Goal: Task Accomplishment & Management: Complete application form

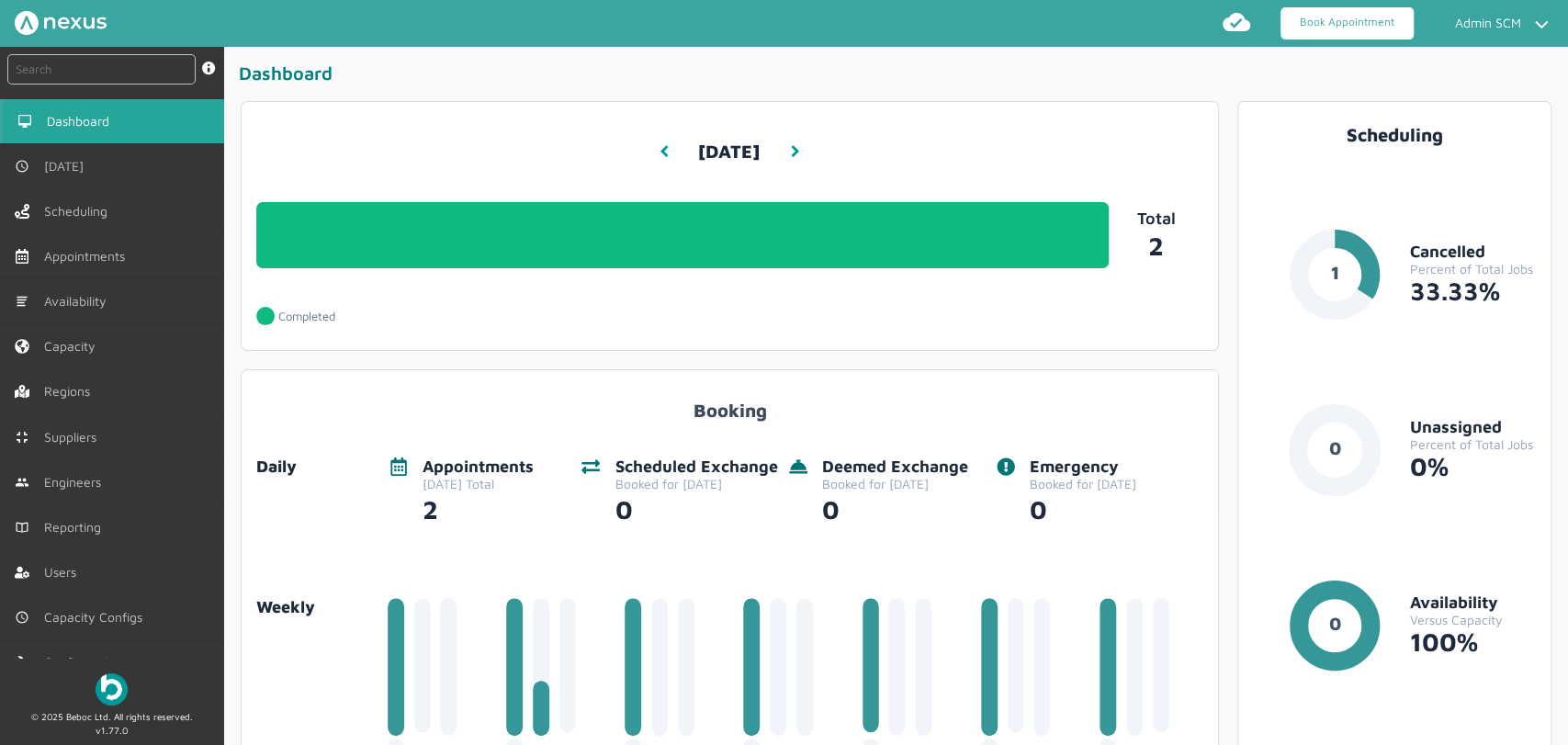
click at [1313, 28] on link "Book Appointment" at bounding box center [1347, 23] width 133 height 33
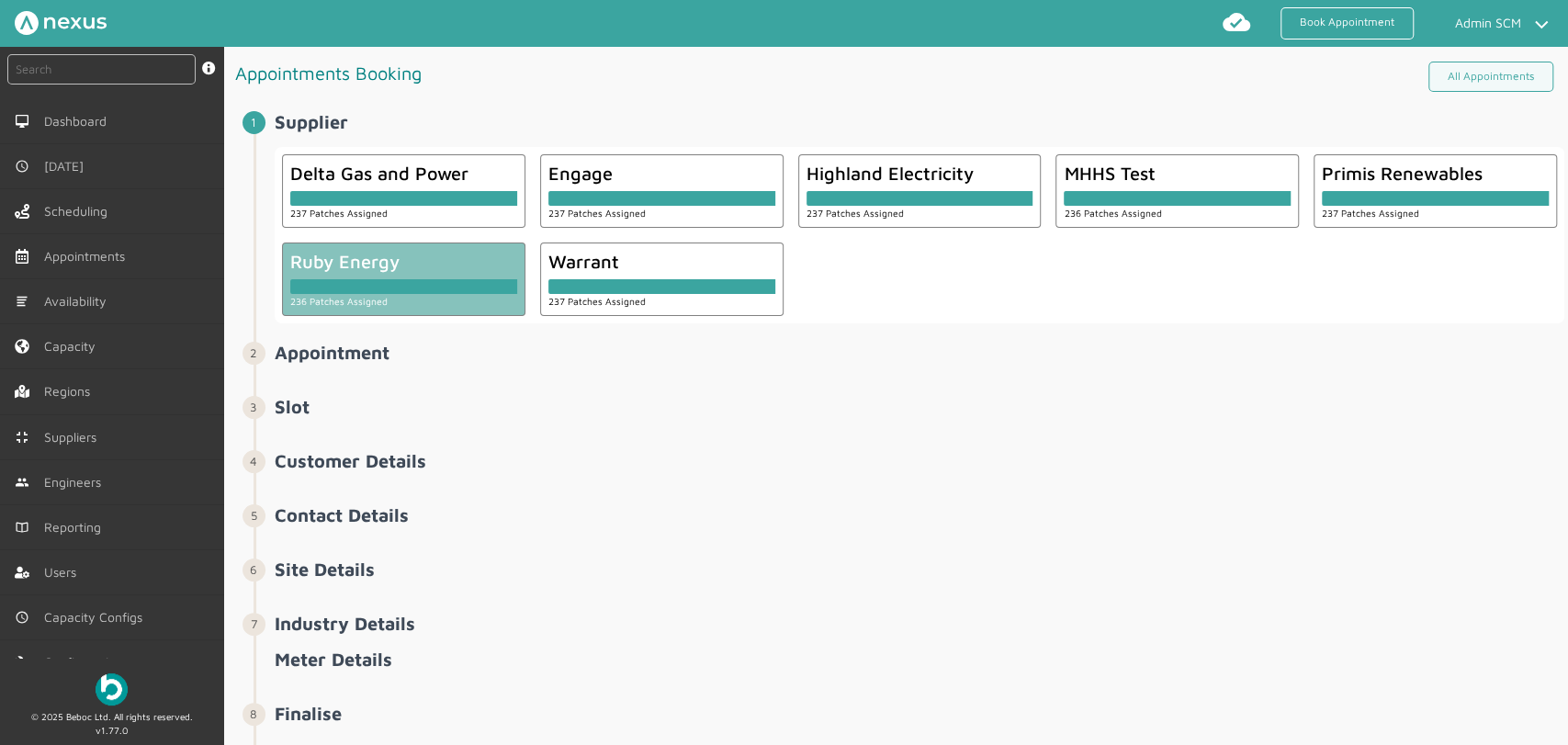
click at [404, 303] on div "236 Patches Assigned" at bounding box center [403, 300] width 227 height 14
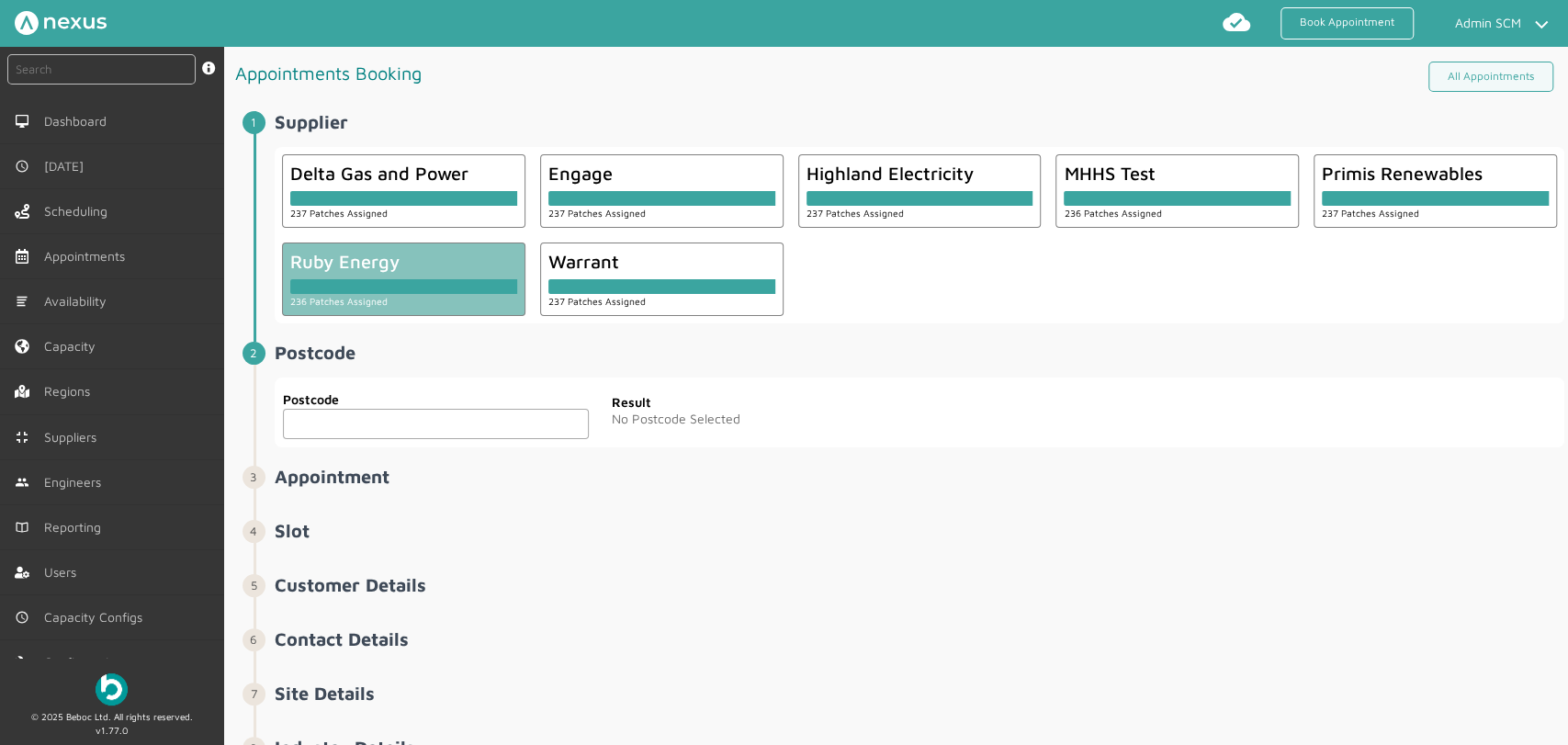
click at [372, 422] on input "text" at bounding box center [435, 424] width 306 height 31
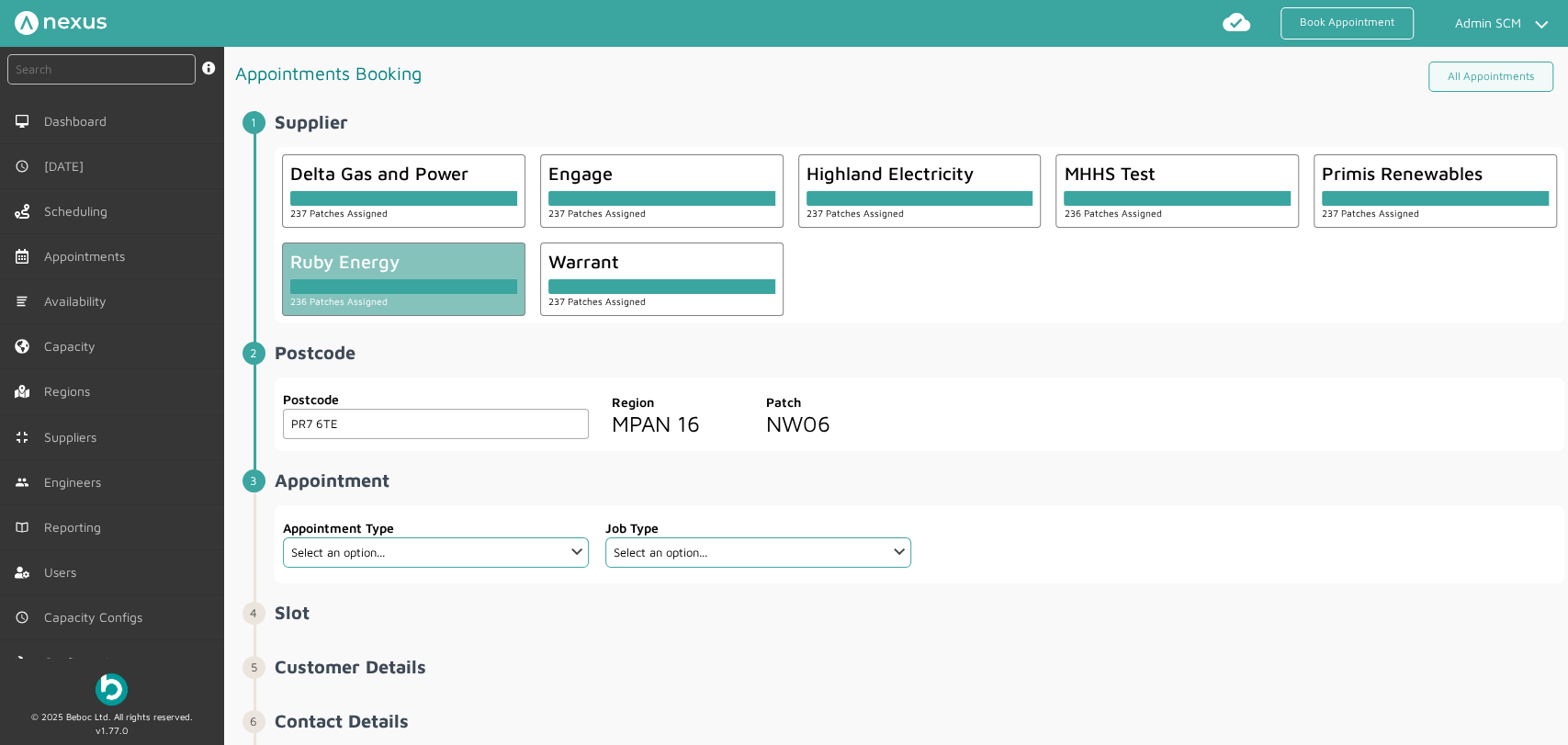
type input "PR7 6TE"
click at [581, 545] on select "Select an option... Additional Work Check Meter Electric Vehicle Emergency Exch…" at bounding box center [435, 552] width 306 height 31
select select "13: 5da647ca4fc5f258734955ce"
click at [283, 537] on select "Select an option... Additional Work Check Meter Electric Vehicle Emergency Exch…" at bounding box center [435, 552] width 306 height 31
click at [894, 551] on select "Select an option... Dual Fuel Dual Fuel - SMETS 2 Electric Electric - SMETS 2 E…" at bounding box center [758, 552] width 306 height 31
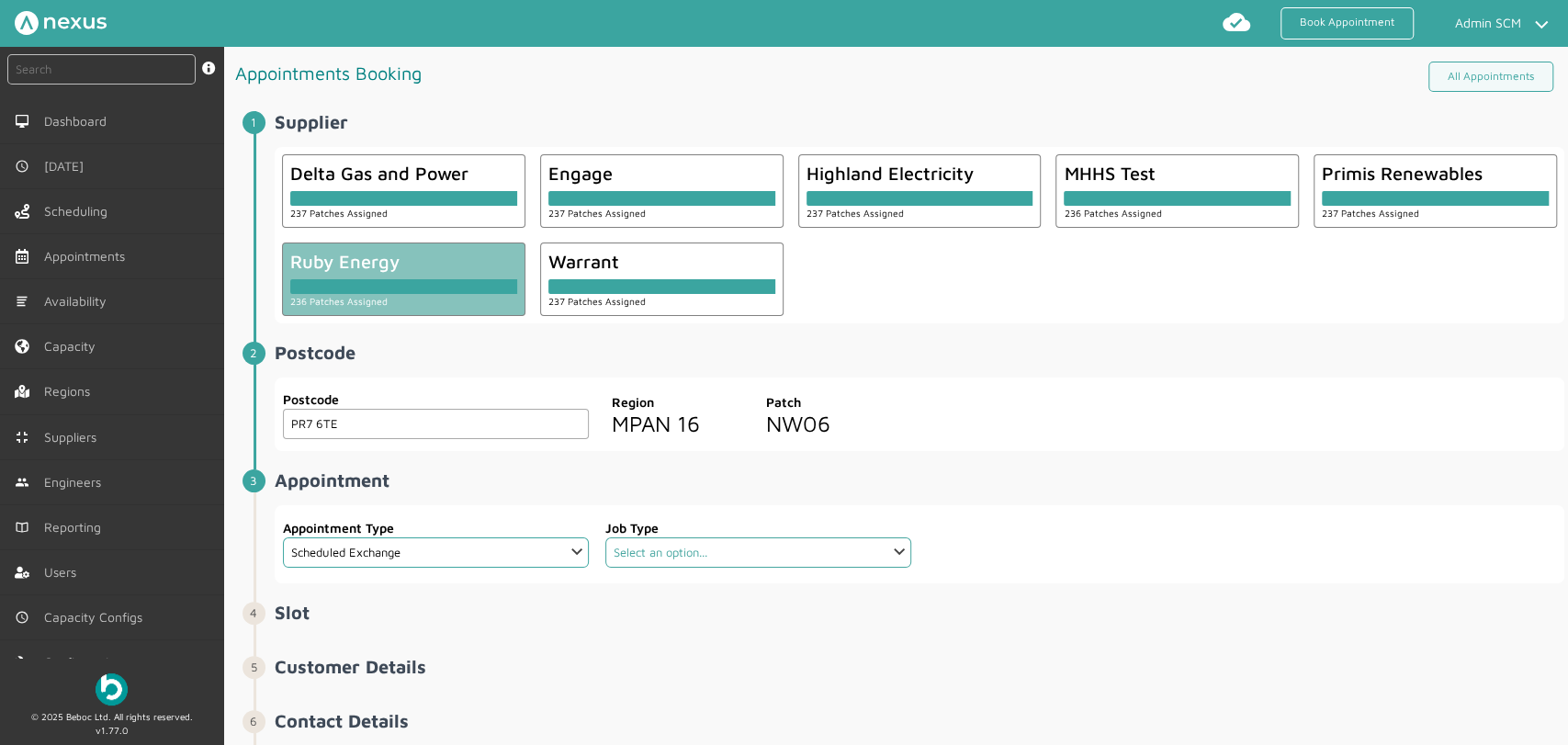
select select "4: 5cc9657c13944aebe30702ae"
click at [605, 537] on select "Select an option... Dual Fuel Dual Fuel - SMETS 2 Electric Electric - SMETS 2 E…" at bounding box center [758, 552] width 306 height 31
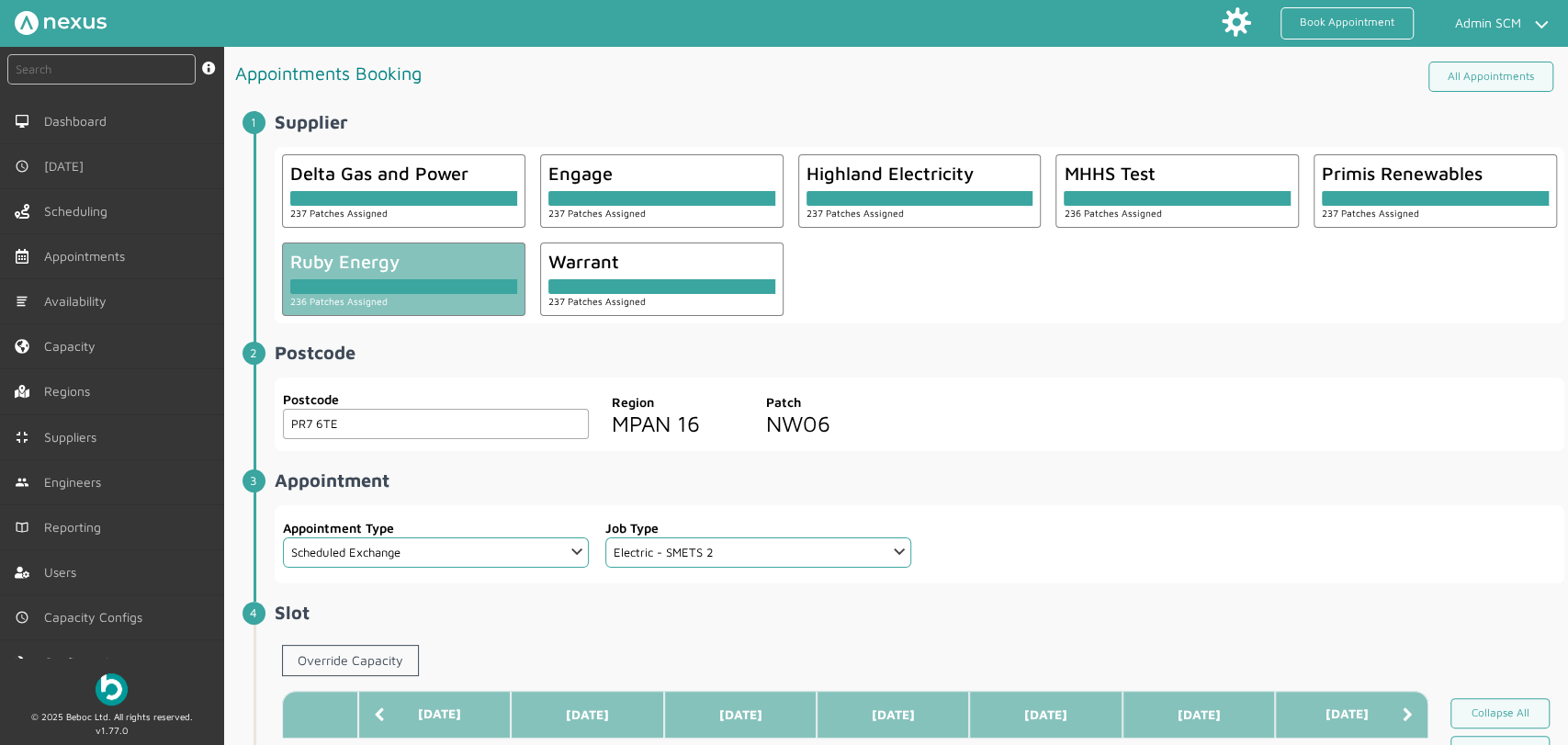
click at [1008, 455] on li "Postcode ️️️ Postcode PR7 6TE Postcode Region MPAN 16 Patch NW06" at bounding box center [909, 406] width 1311 height 128
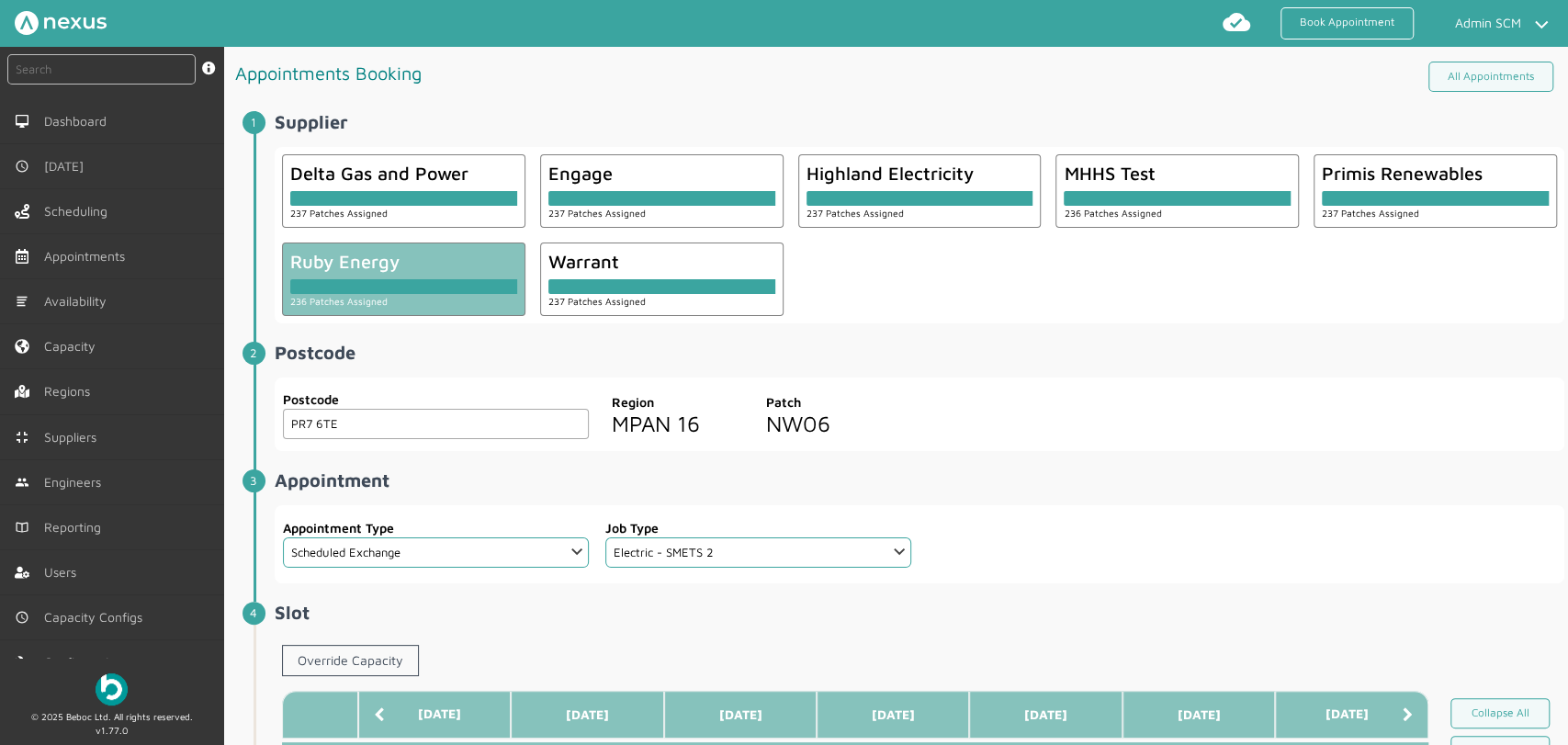
scroll to position [510, 0]
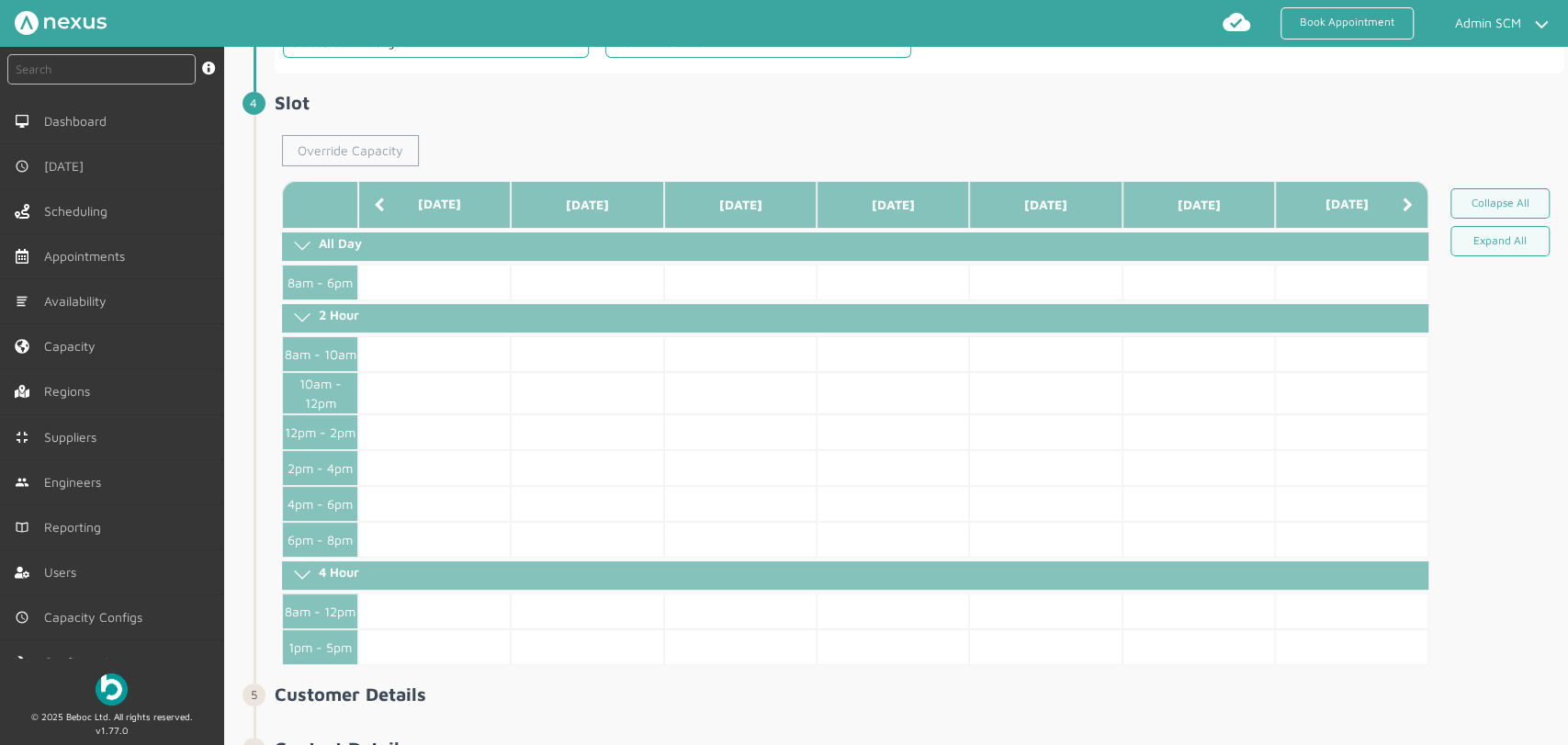
click at [355, 154] on link "Override Capacity" at bounding box center [349, 150] width 137 height 32
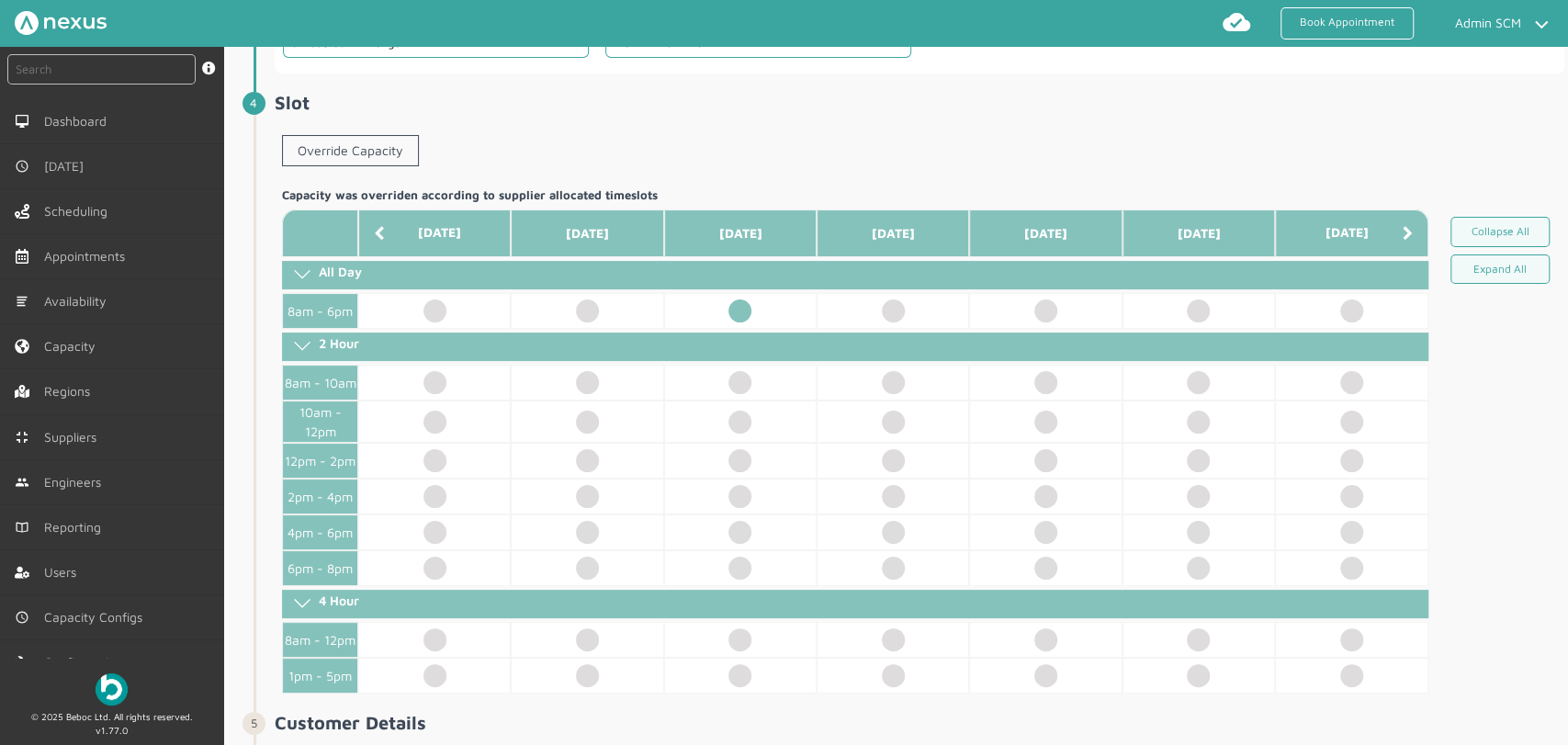
click at [745, 304] on td at bounding box center [741, 310] width 152 height 36
click at [257, 288] on li "Slot ️️️ Override Capacity Capacity was overriden according to supplier allocat…" at bounding box center [909, 401] width 1311 height 620
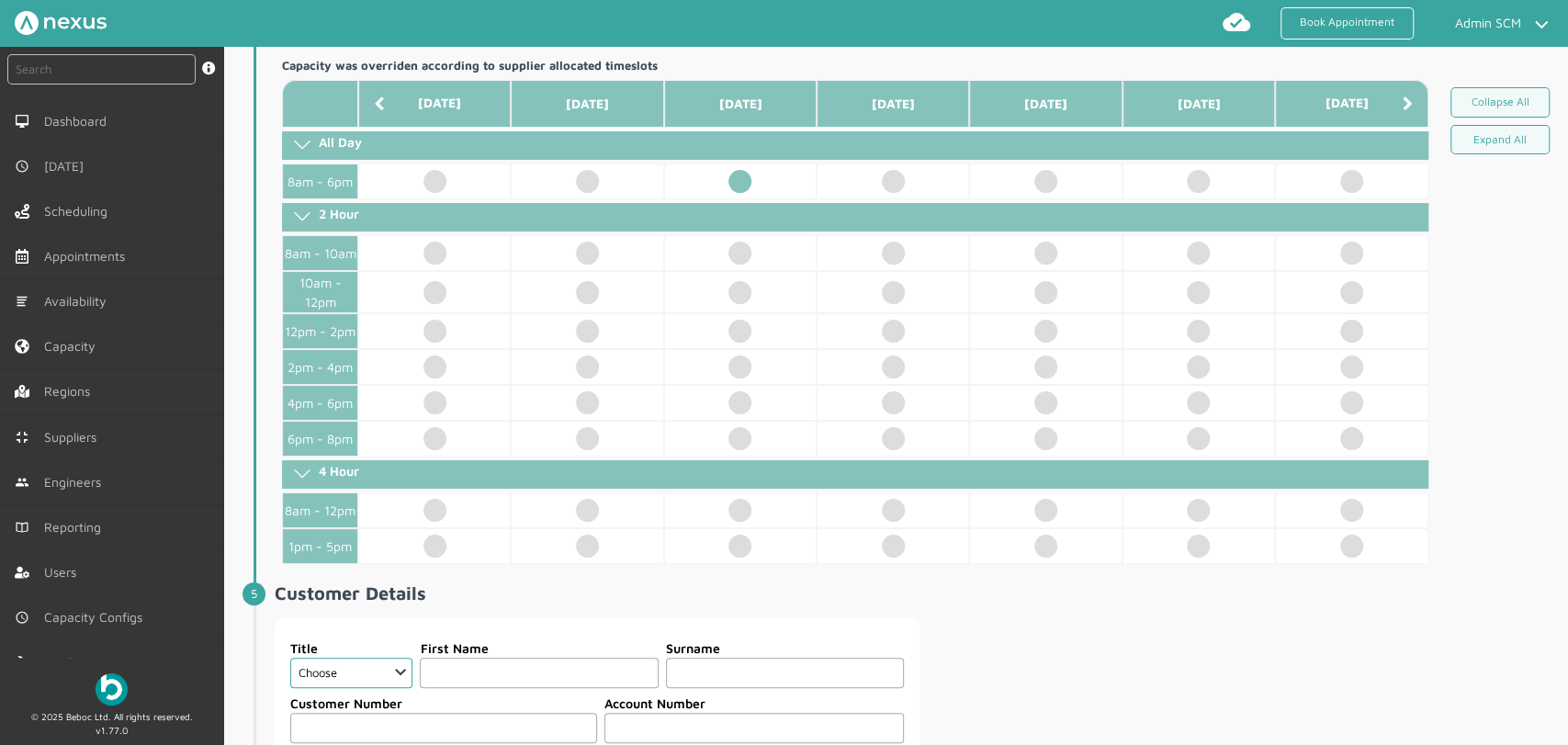
scroll to position [919, 0]
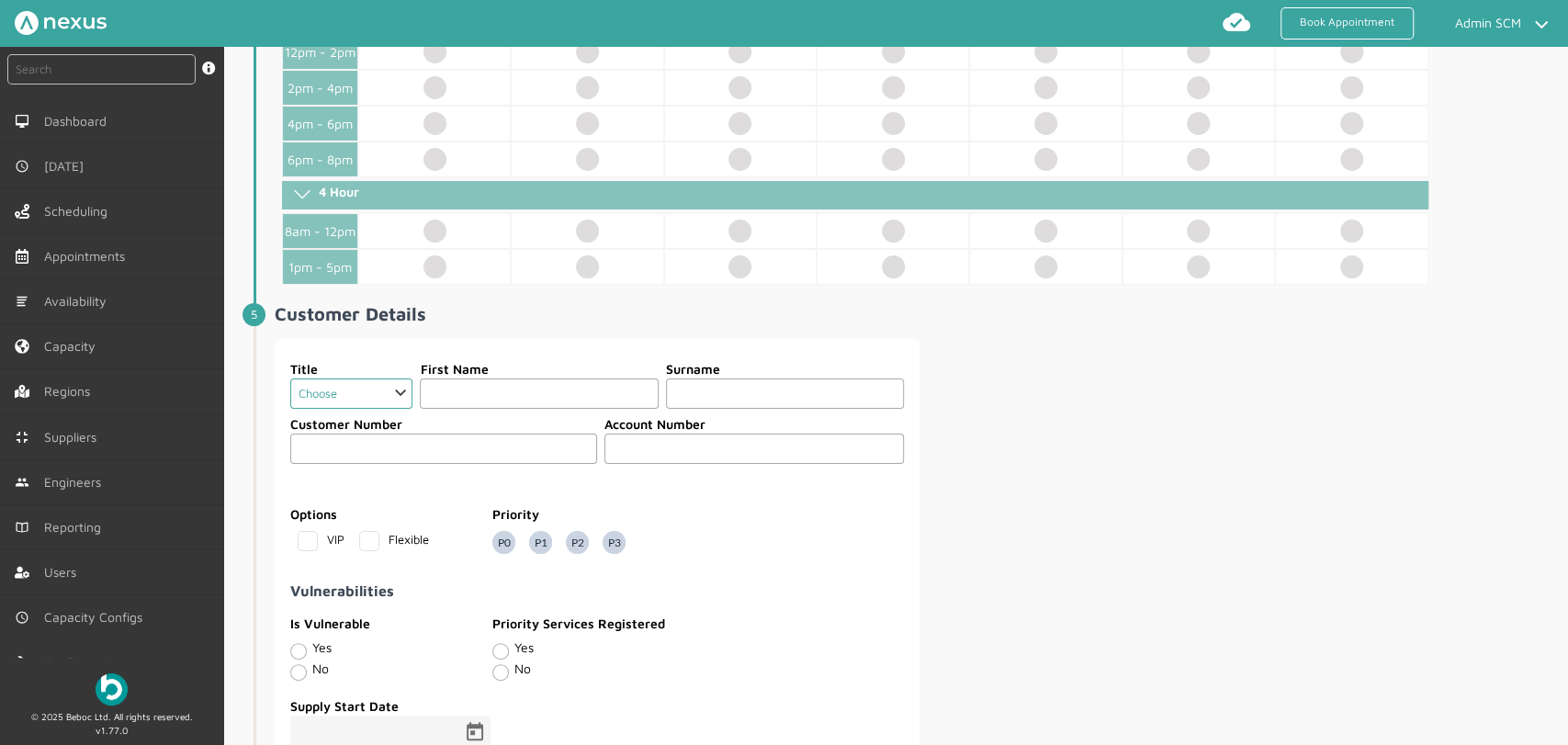
click at [405, 393] on select "Choose Dr Mr Mrs Miss Ms Mx Sir Lady" at bounding box center [351, 393] width 123 height 31
select select "2: Mr"
click at [290, 378] on select "Choose Dr Mr Mrs Miss Ms Mx Sir Lady" at bounding box center [351, 393] width 123 height 31
click at [478, 391] on input "text" at bounding box center [539, 393] width 238 height 31
type input "Customer"
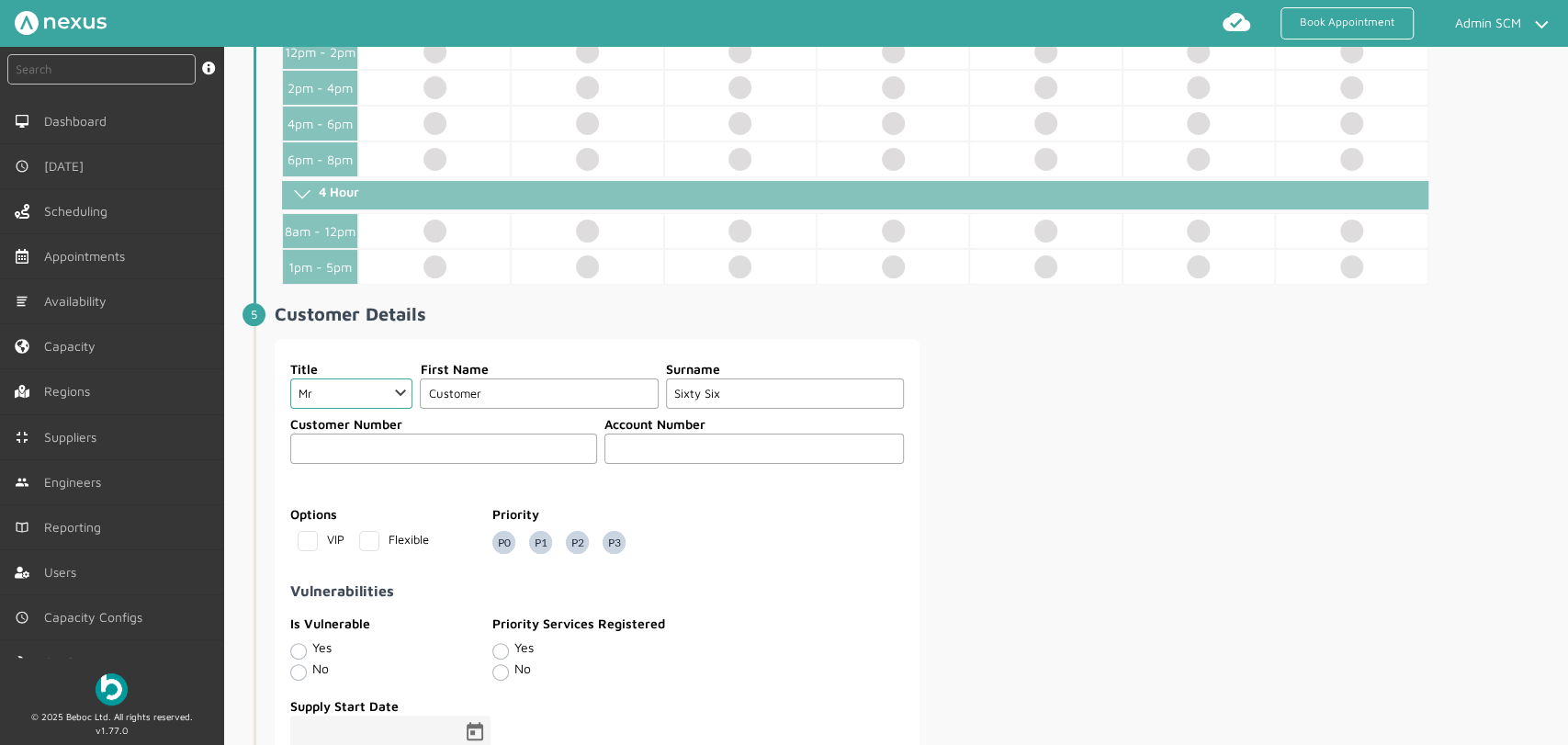
type input "Sixty Six"
click at [633, 441] on input "text" at bounding box center [754, 449] width 299 height 31
type input "7894566"
click at [1117, 425] on div "Title Choose Dr Mr Mrs Miss Ms Mx Sir Lady First Name Customer Surname Sixty Si…" at bounding box center [920, 660] width 1290 height 643
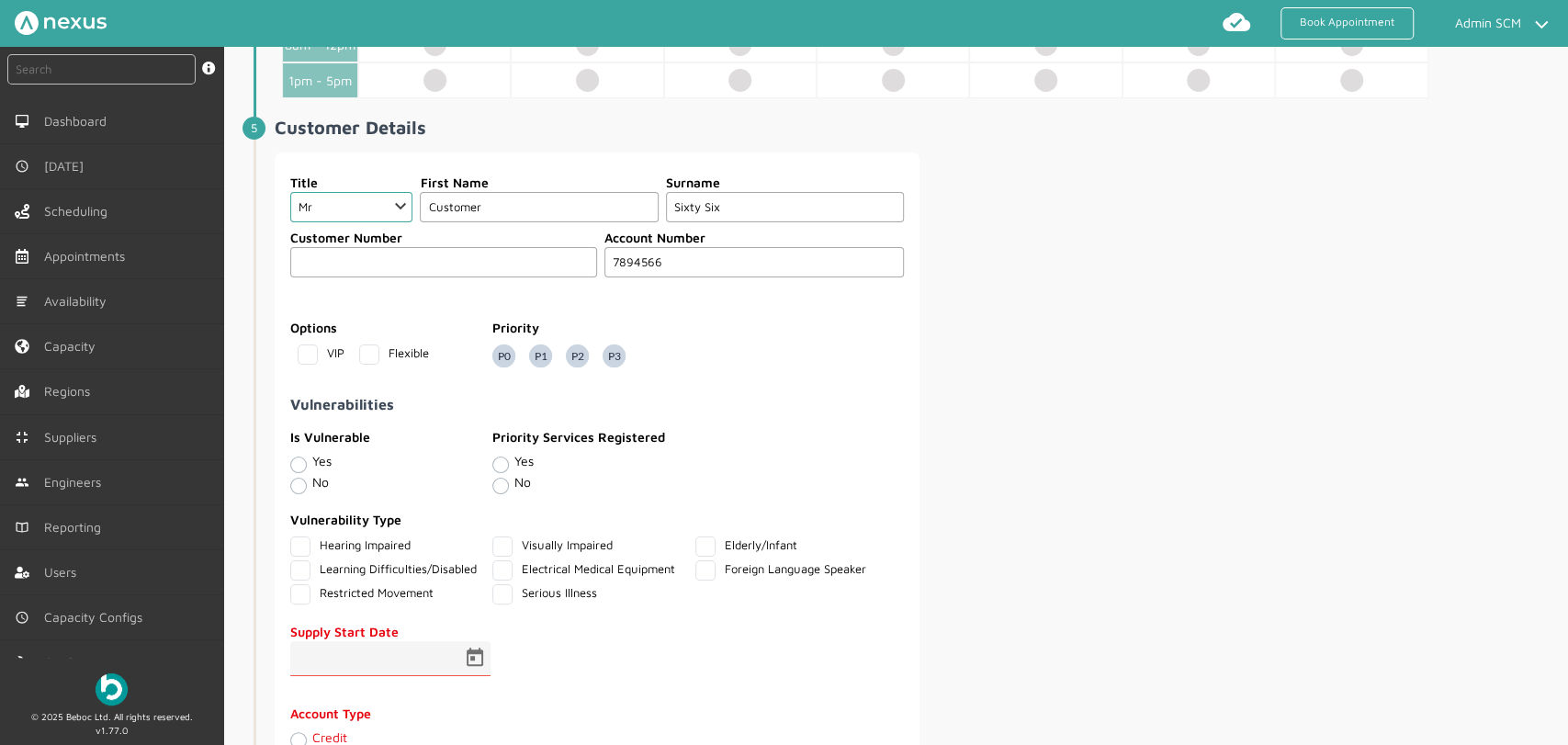
scroll to position [1224, 0]
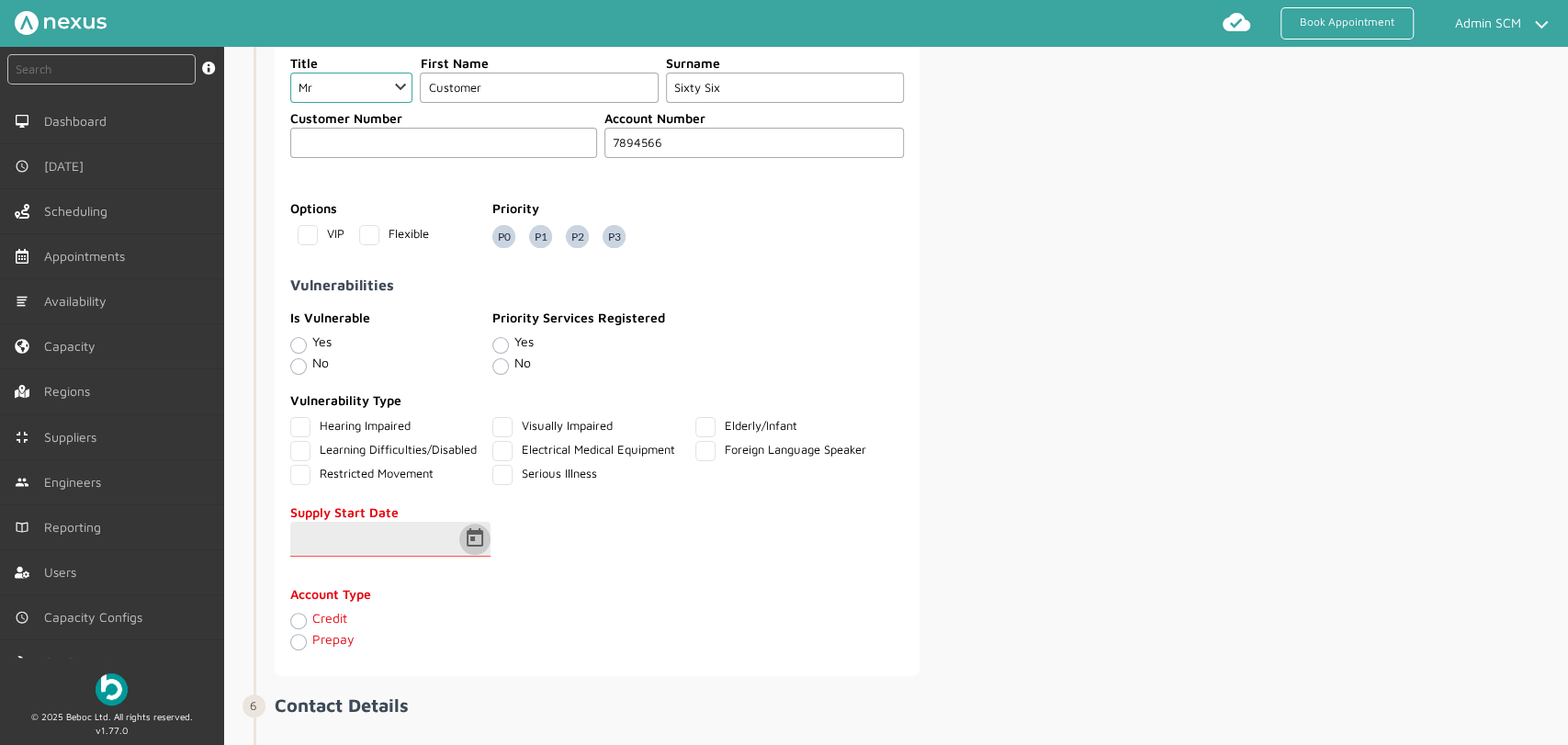
click at [483, 528] on span "Open calendar" at bounding box center [474, 539] width 44 height 44
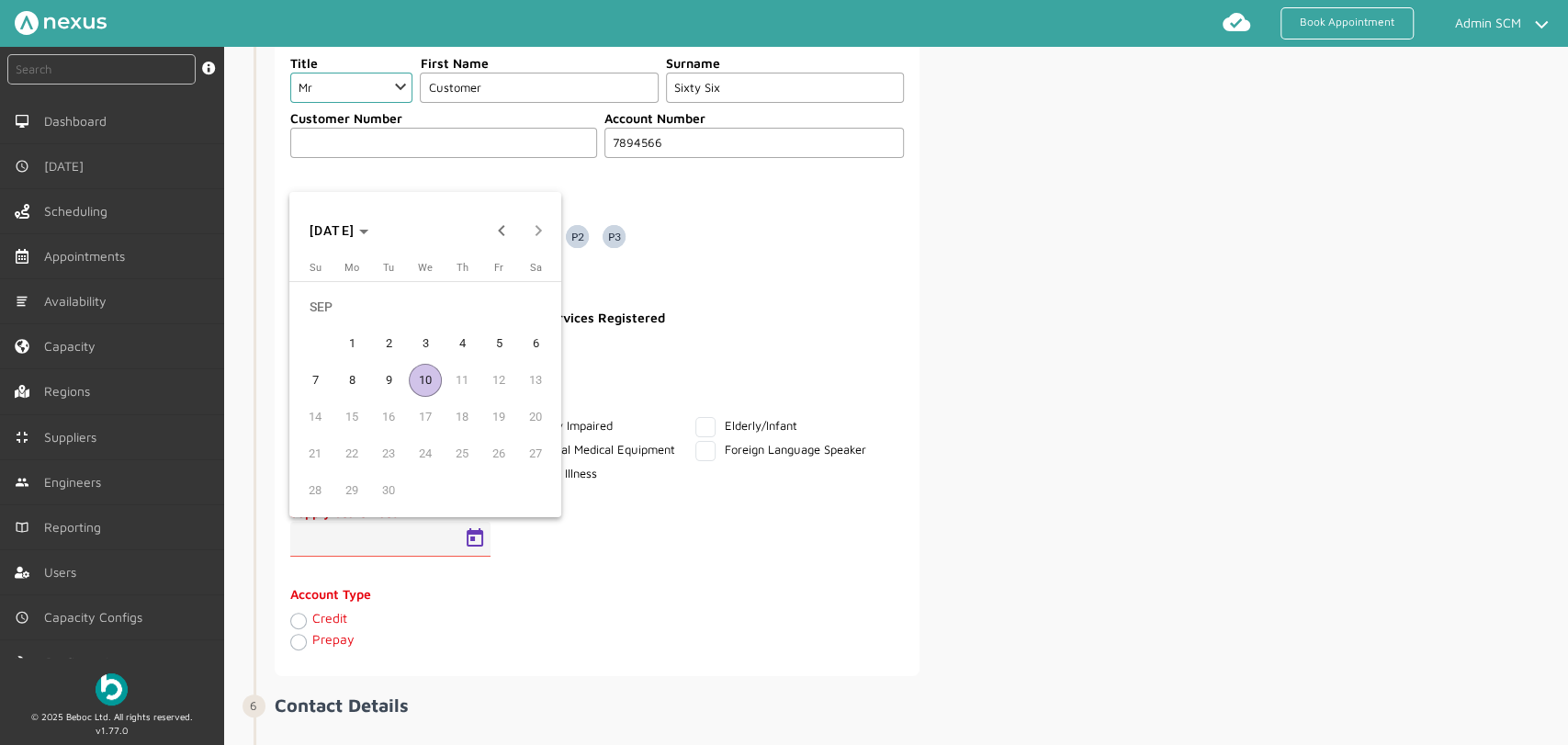
click at [425, 338] on span "3" at bounding box center [426, 344] width 33 height 33
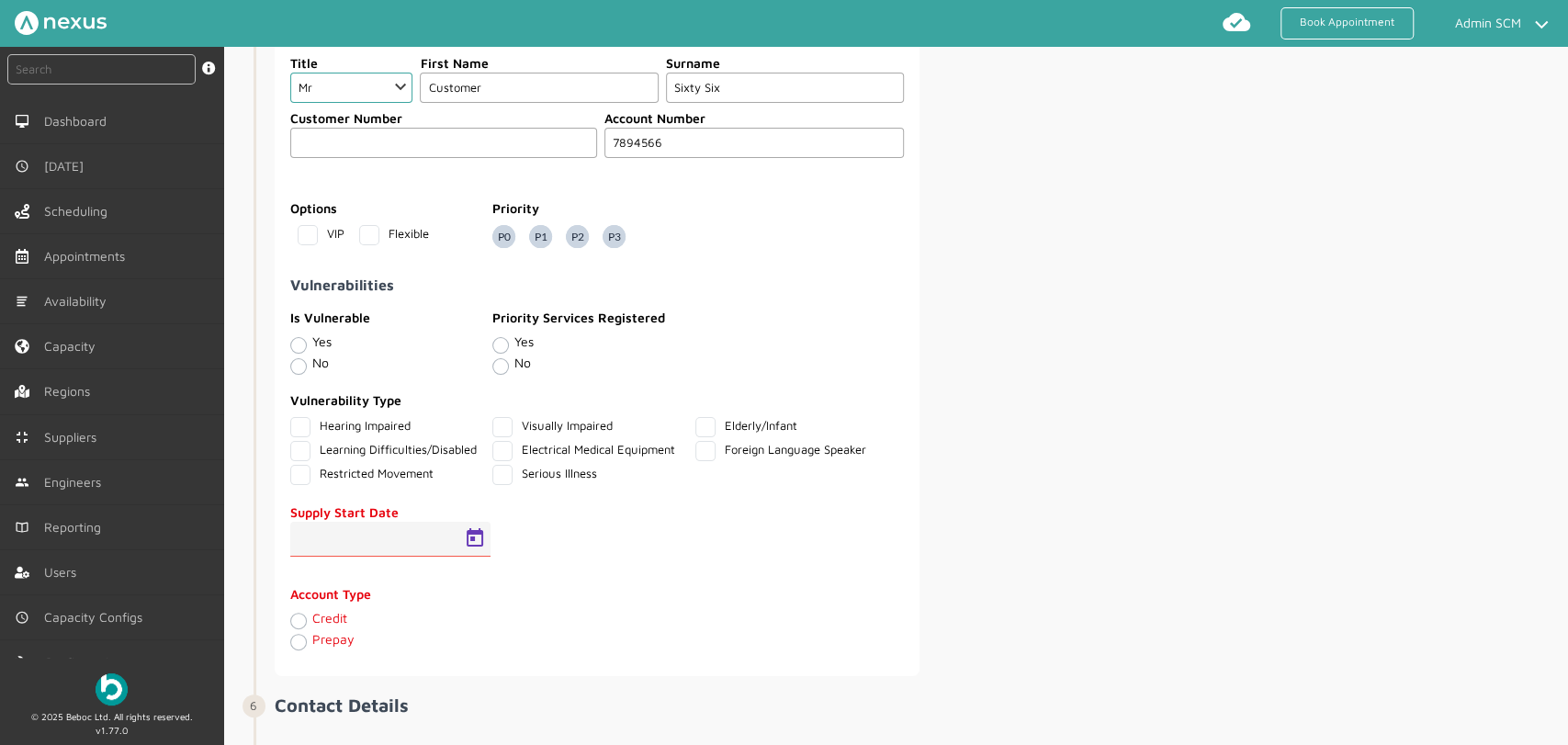
type input "03/09/2025"
click at [312, 613] on label "Credit" at bounding box center [330, 617] width 35 height 16
click at [296, 613] on input "Credit" at bounding box center [297, 620] width 15 height 19
radio input "true"
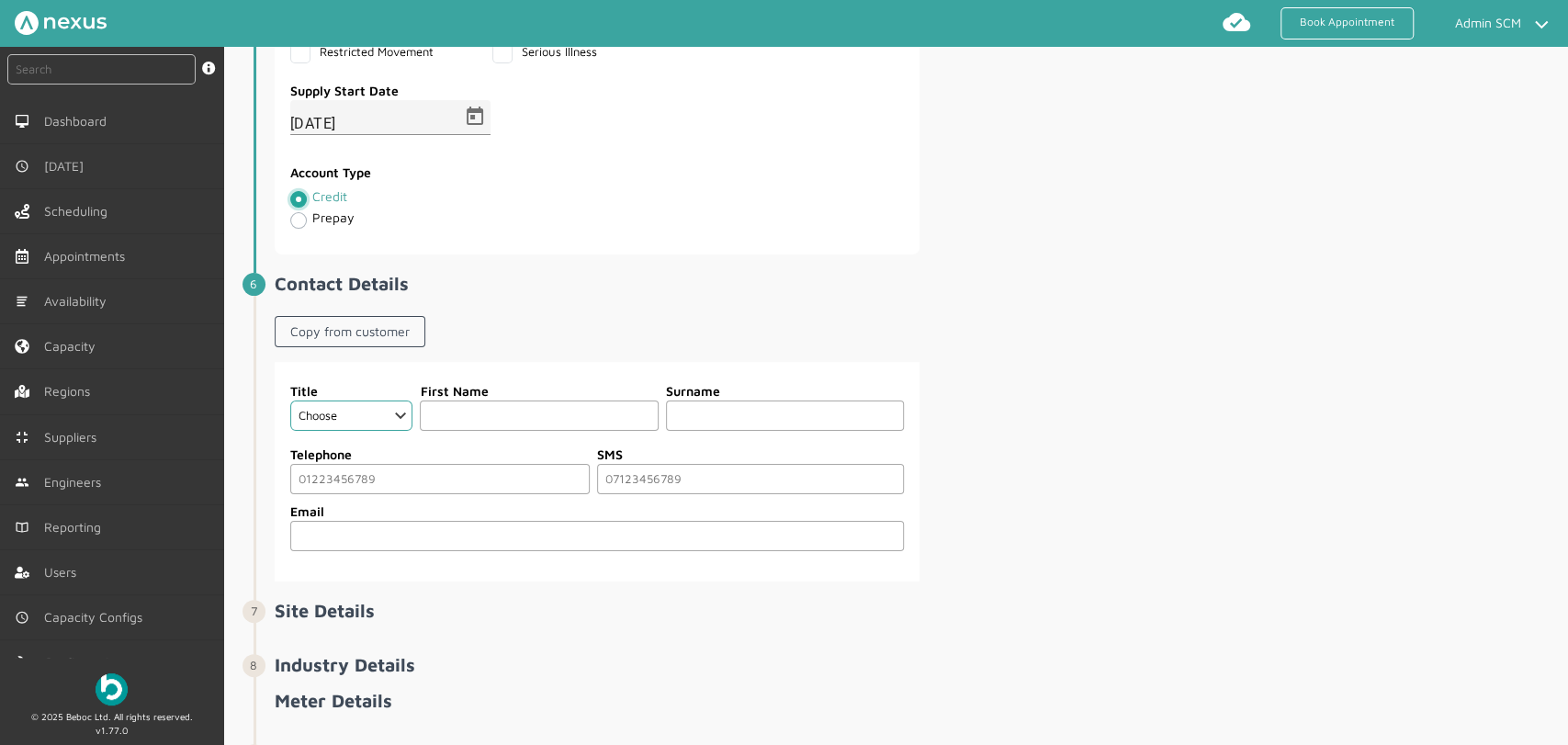
scroll to position [1733, 0]
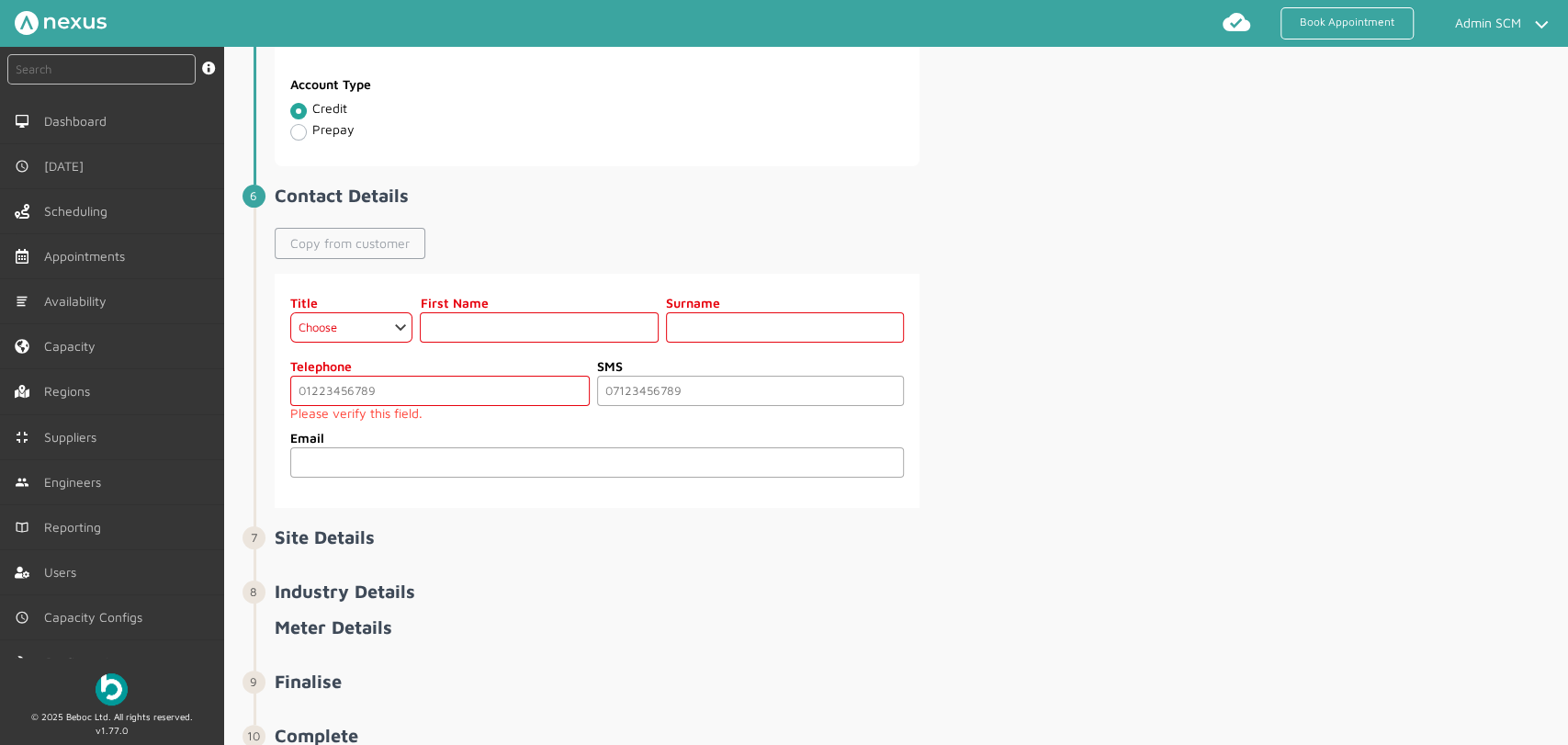
click at [362, 233] on link "Copy from customer" at bounding box center [350, 243] width 151 height 32
select select "2: Mr"
type input "Customer"
type input "Sixty Six"
click at [308, 377] on input "tel" at bounding box center [440, 390] width 299 height 31
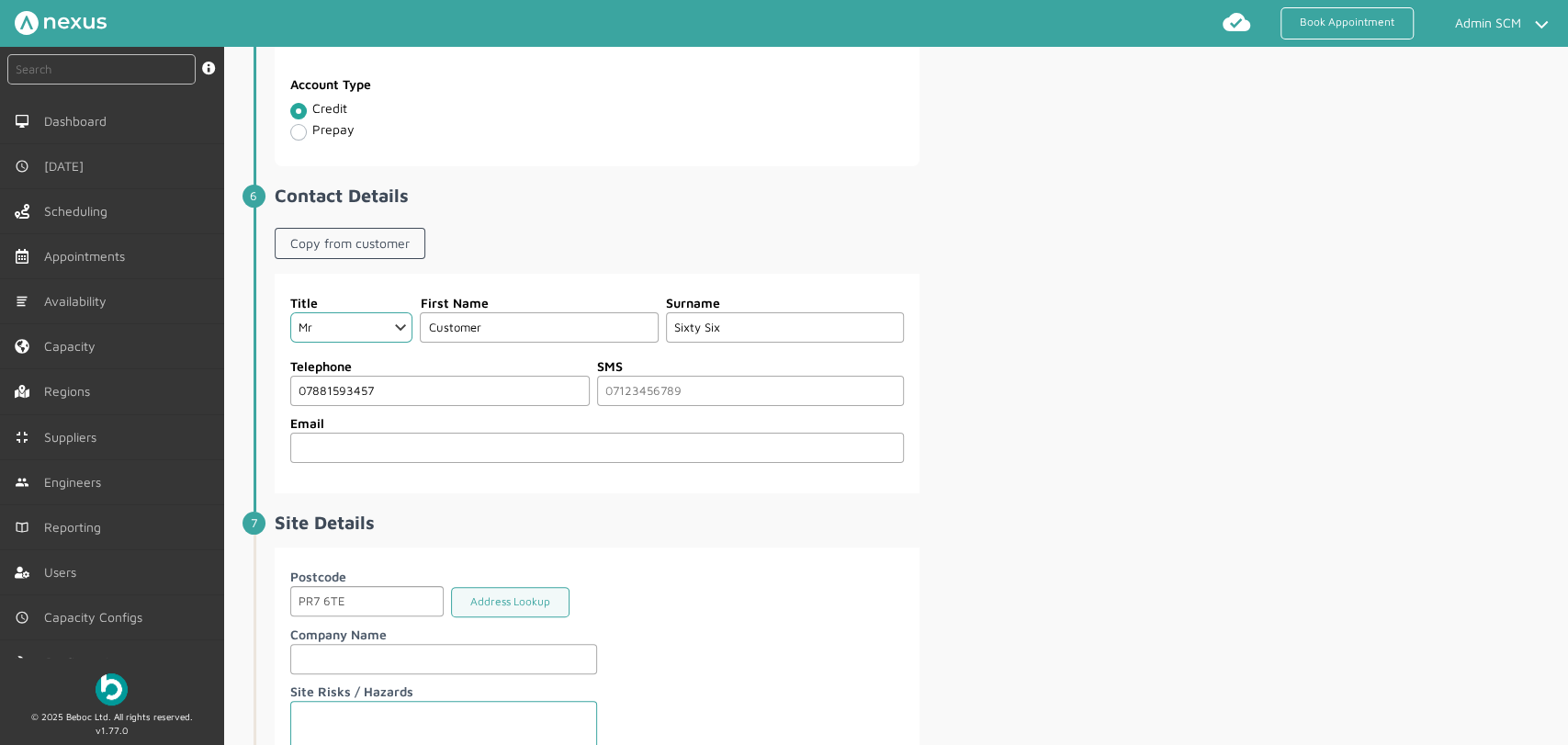
type input "07881593457"
click at [1125, 448] on div "Title Choose Dr Mr Mrs Miss Ms Mx Sir Lady First Name Customer Surname Sixty Si…" at bounding box center [920, 384] width 1290 height 219
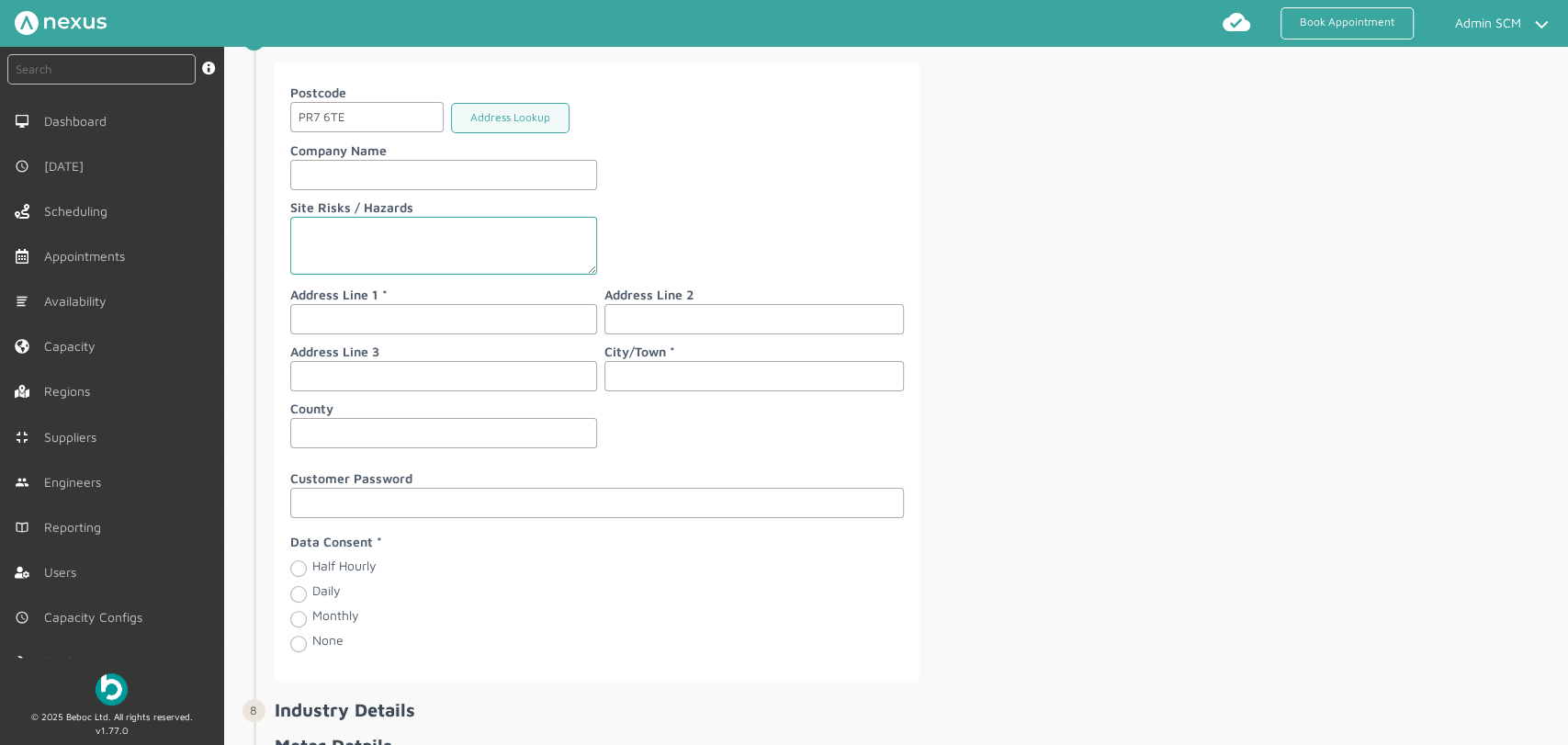
scroll to position [2244, 0]
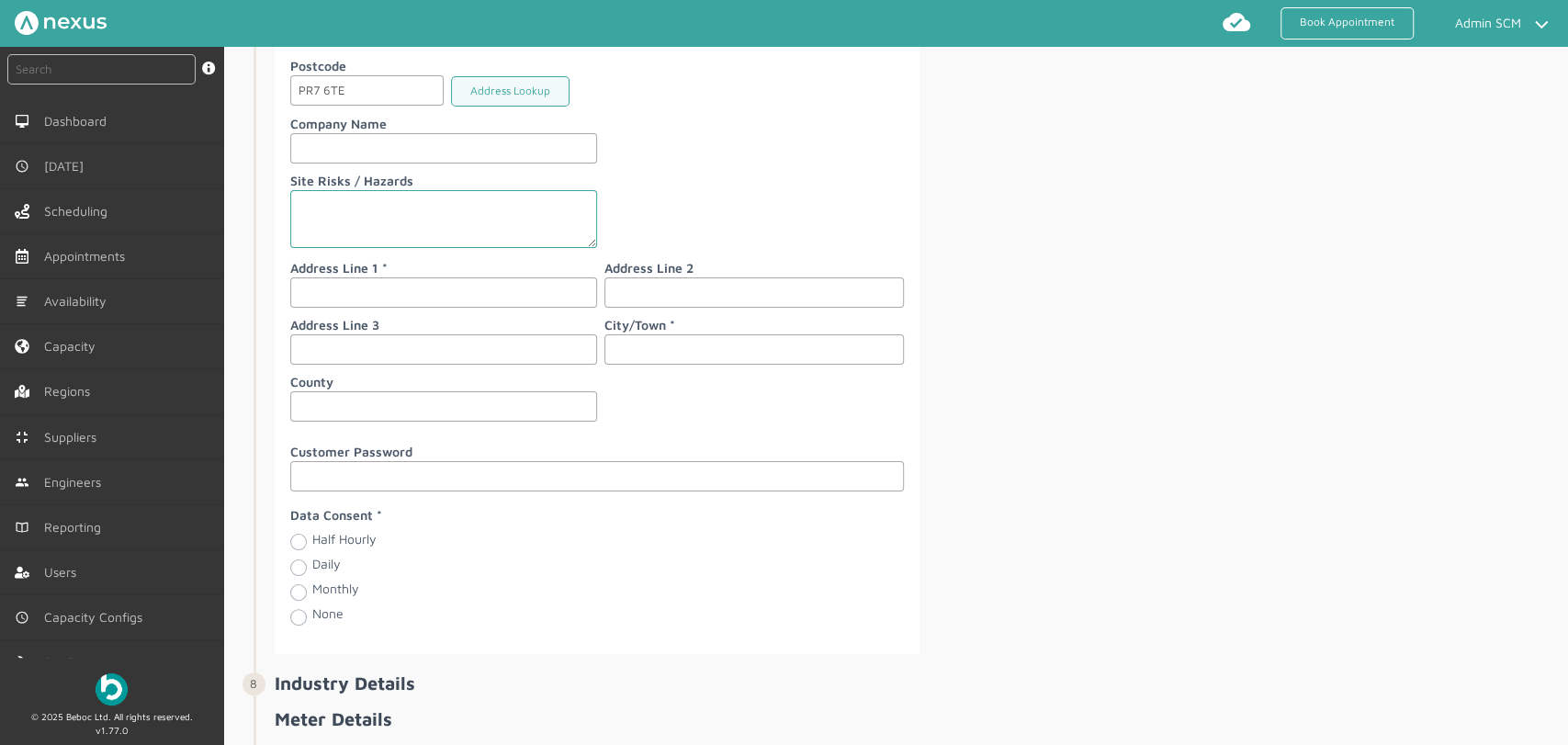
click at [407, 281] on input "text" at bounding box center [443, 293] width 307 height 31
type input "C"
type input "[STREET_ADDRESS]"
click at [683, 334] on input "text" at bounding box center [754, 349] width 299 height 31
type input "[PERSON_NAME]"
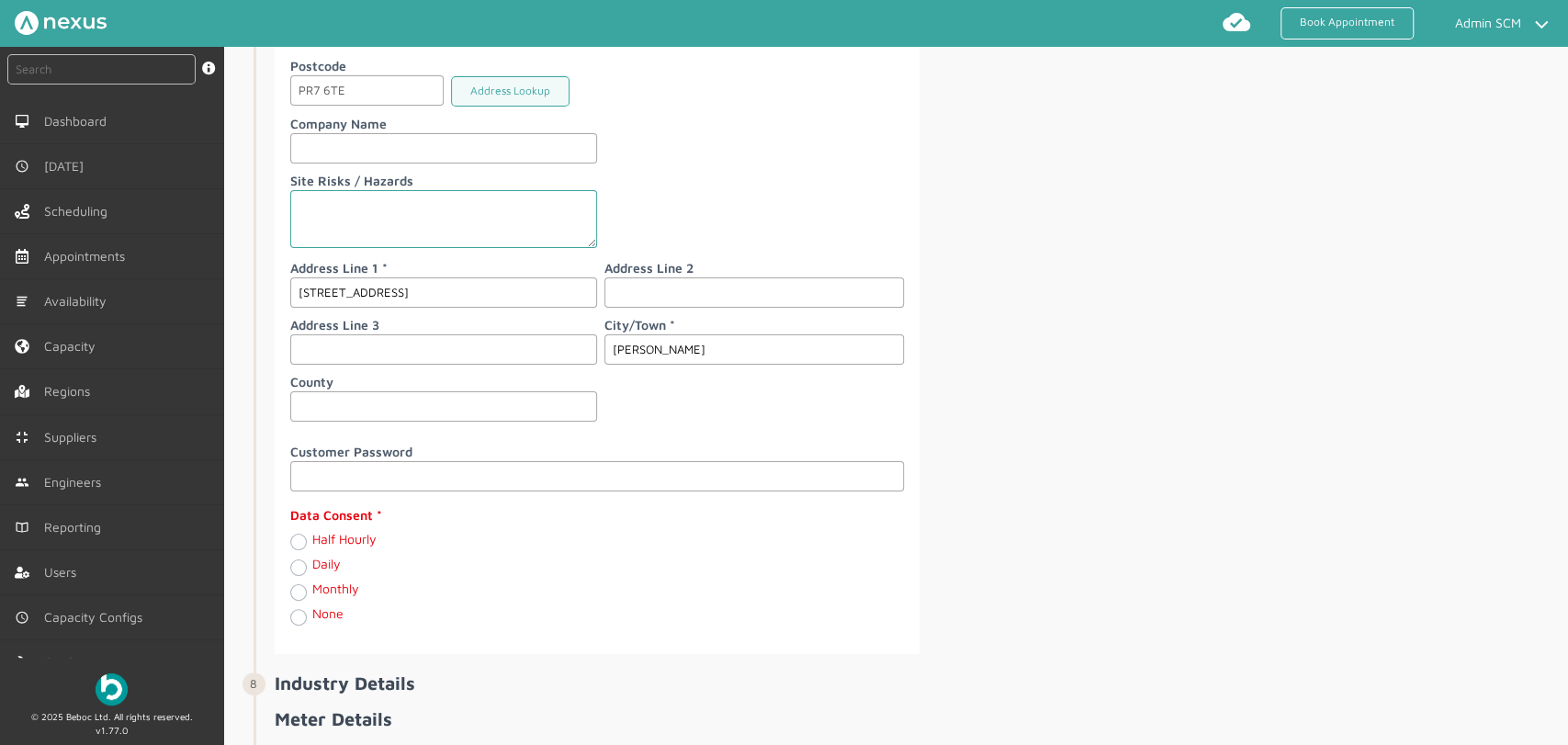
click at [312, 561] on label "Daily" at bounding box center [326, 563] width 29 height 16
click at [296, 561] on input "Daily" at bounding box center [297, 566] width 15 height 19
radio input "true"
click at [519, 556] on div "Daily" at bounding box center [443, 567] width 307 height 21
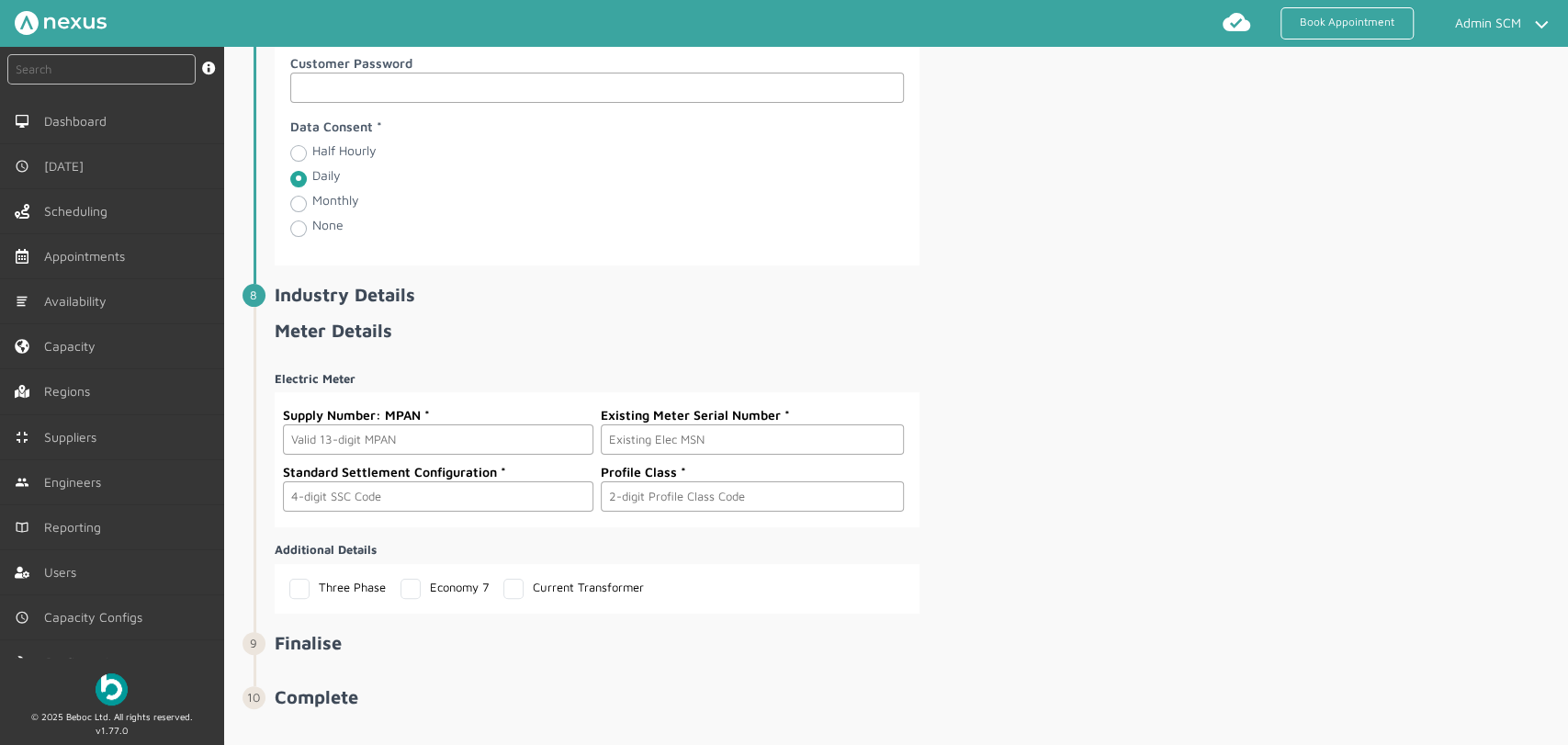
scroll to position [2649, 0]
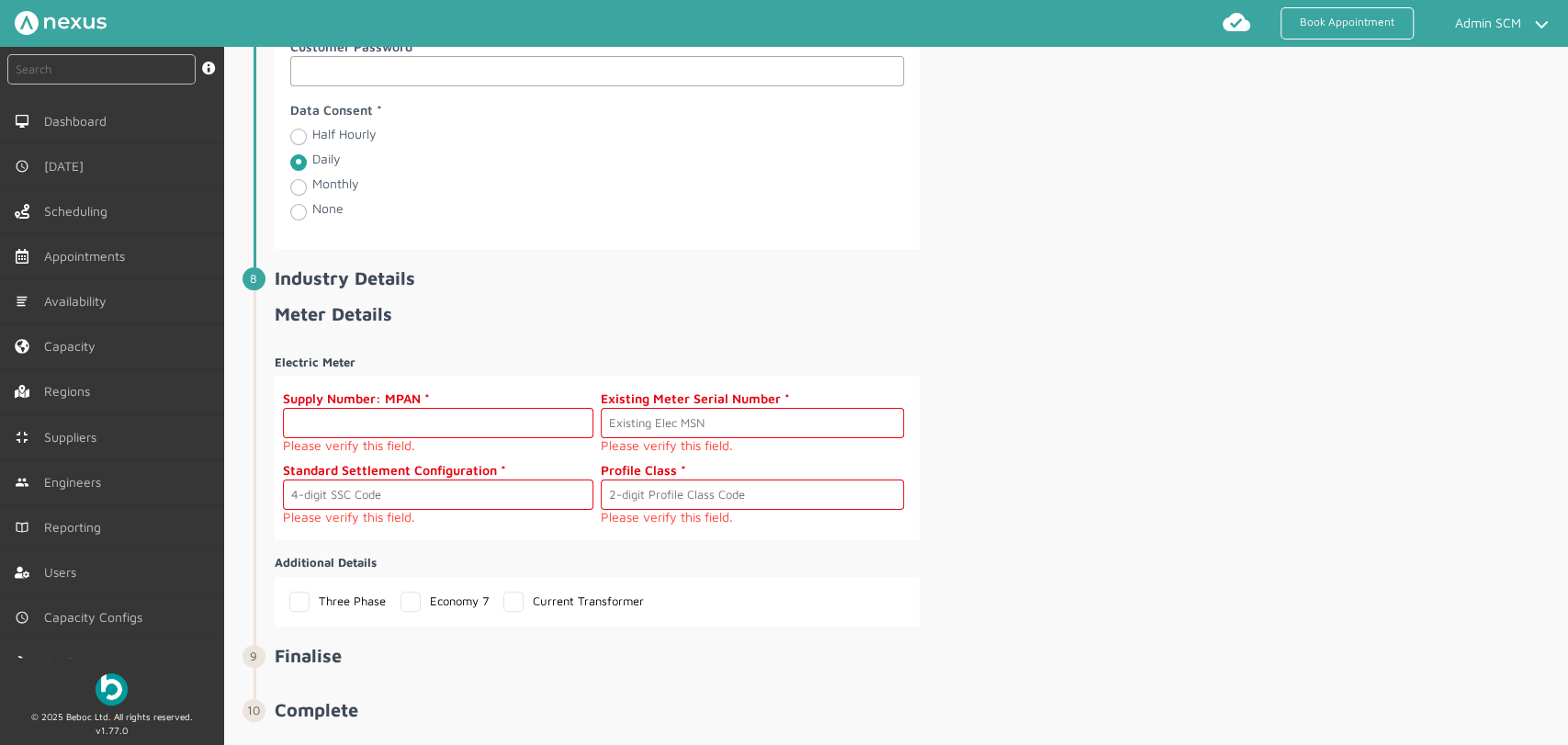
click at [464, 421] on input "text" at bounding box center [438, 423] width 310 height 31
paste input "2302000000235"
type input "2302000000235"
click at [750, 438] on small "Please verify this field." at bounding box center [753, 446] width 303 height 15
click at [748, 417] on input "text" at bounding box center [753, 423] width 303 height 31
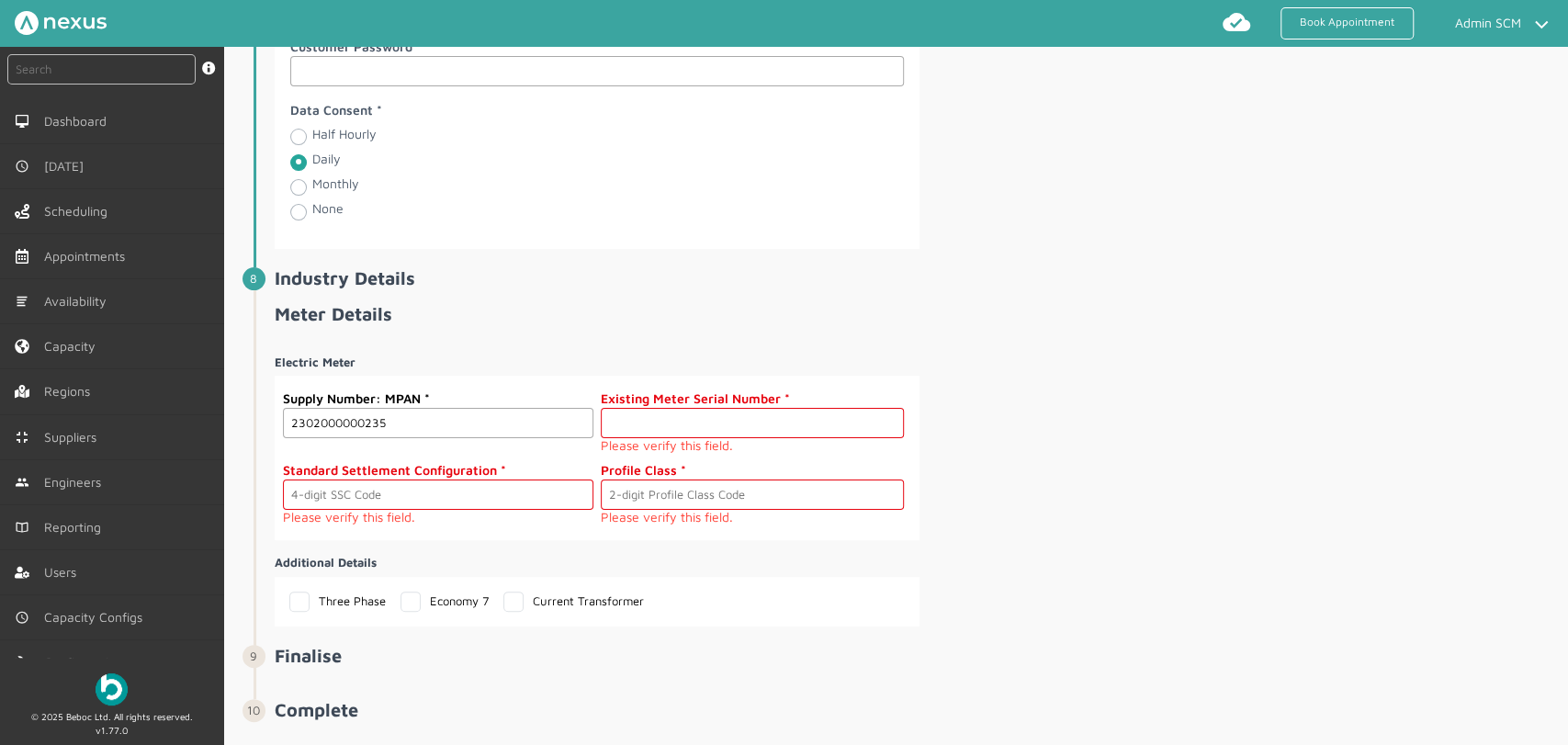
paste input "M000000066"
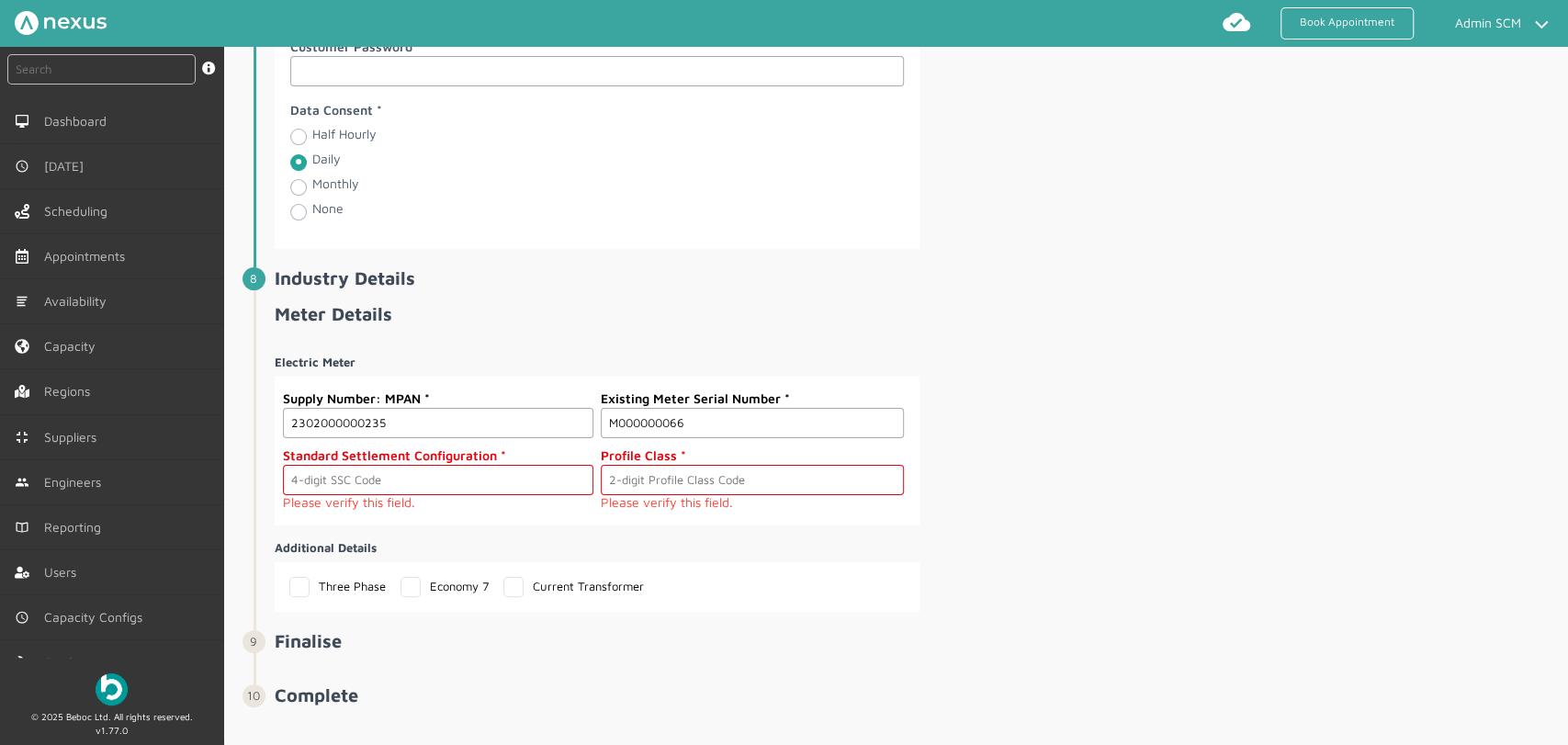
type input "M000000066"
click at [448, 471] on input "text" at bounding box center [438, 479] width 310 height 31
type input "0393"
click at [616, 467] on input "text" at bounding box center [753, 479] width 303 height 31
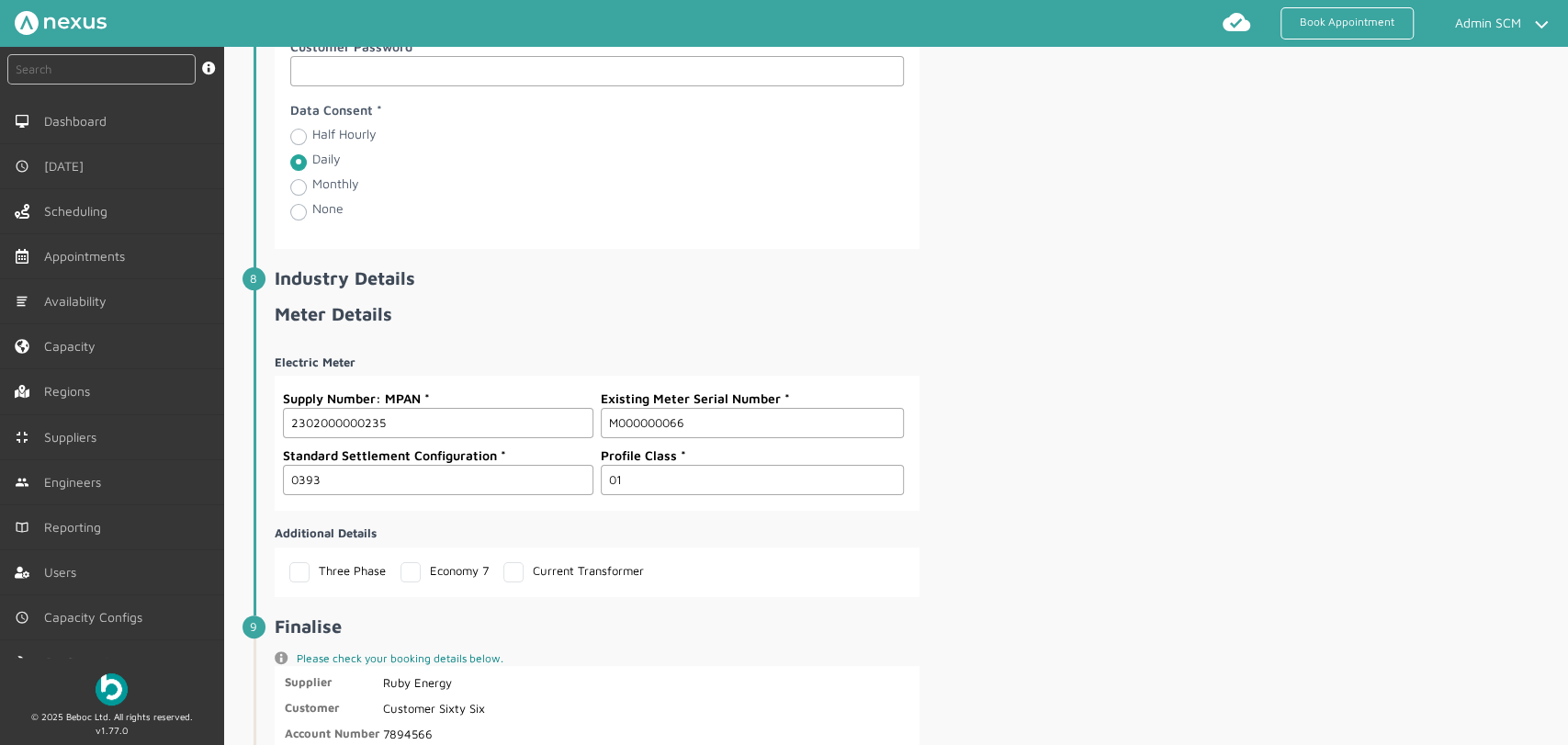
type input "01"
click at [1020, 510] on div "Electric Meter Supply Number: MPAN 2302000000235 Existing Meter Serial Number M…" at bounding box center [920, 468] width 1290 height 258
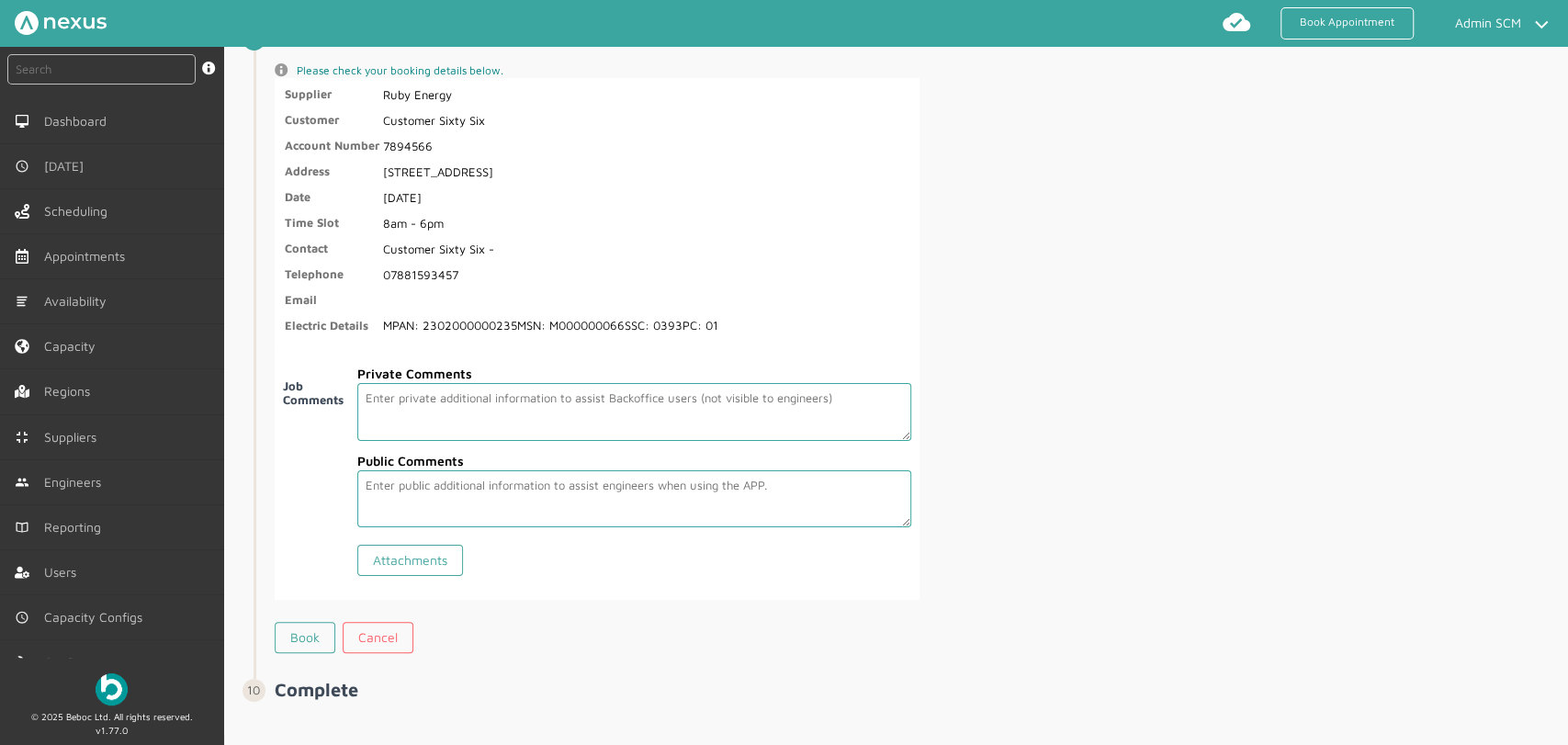
scroll to position [3244, 0]
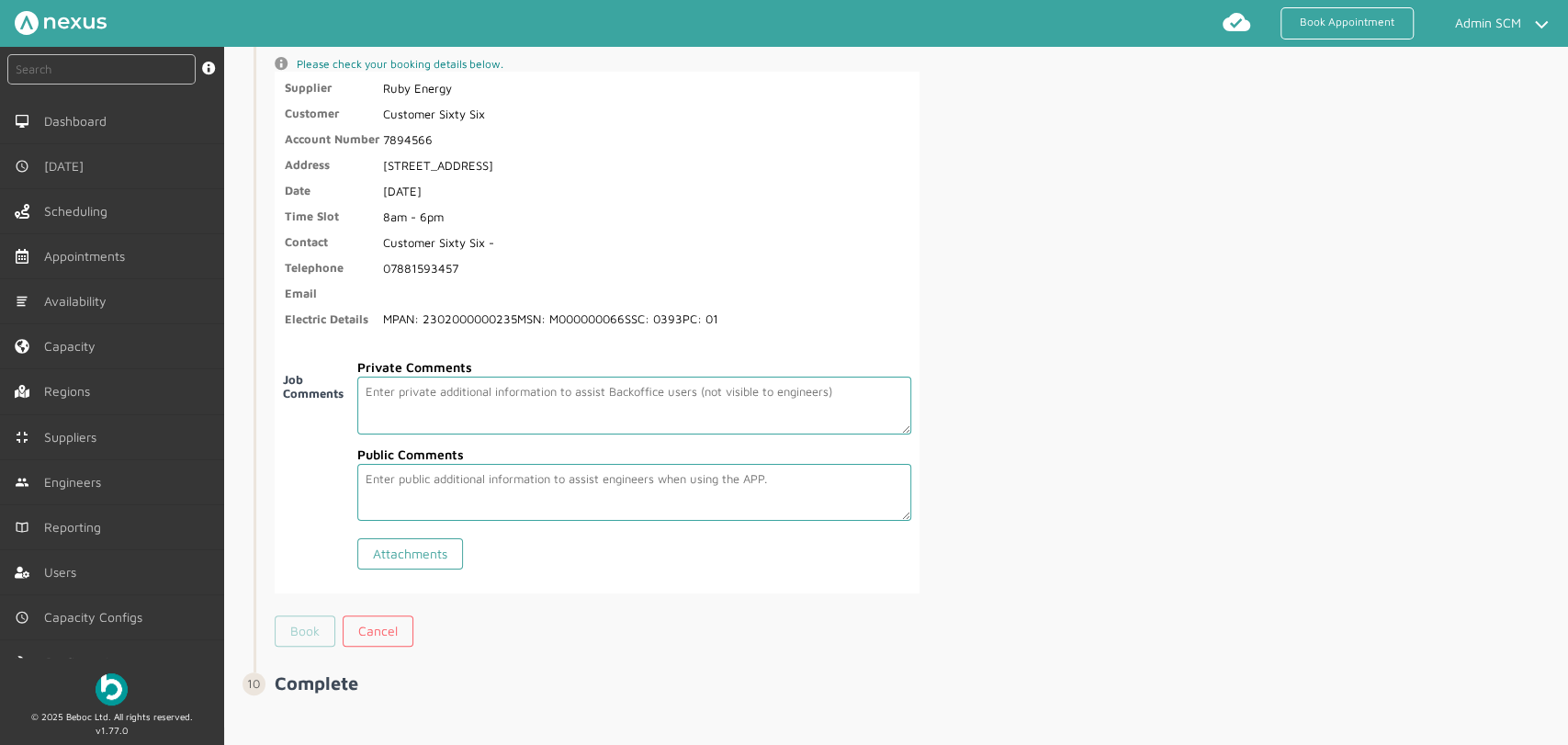
click at [309, 626] on link "Book" at bounding box center [305, 631] width 60 height 32
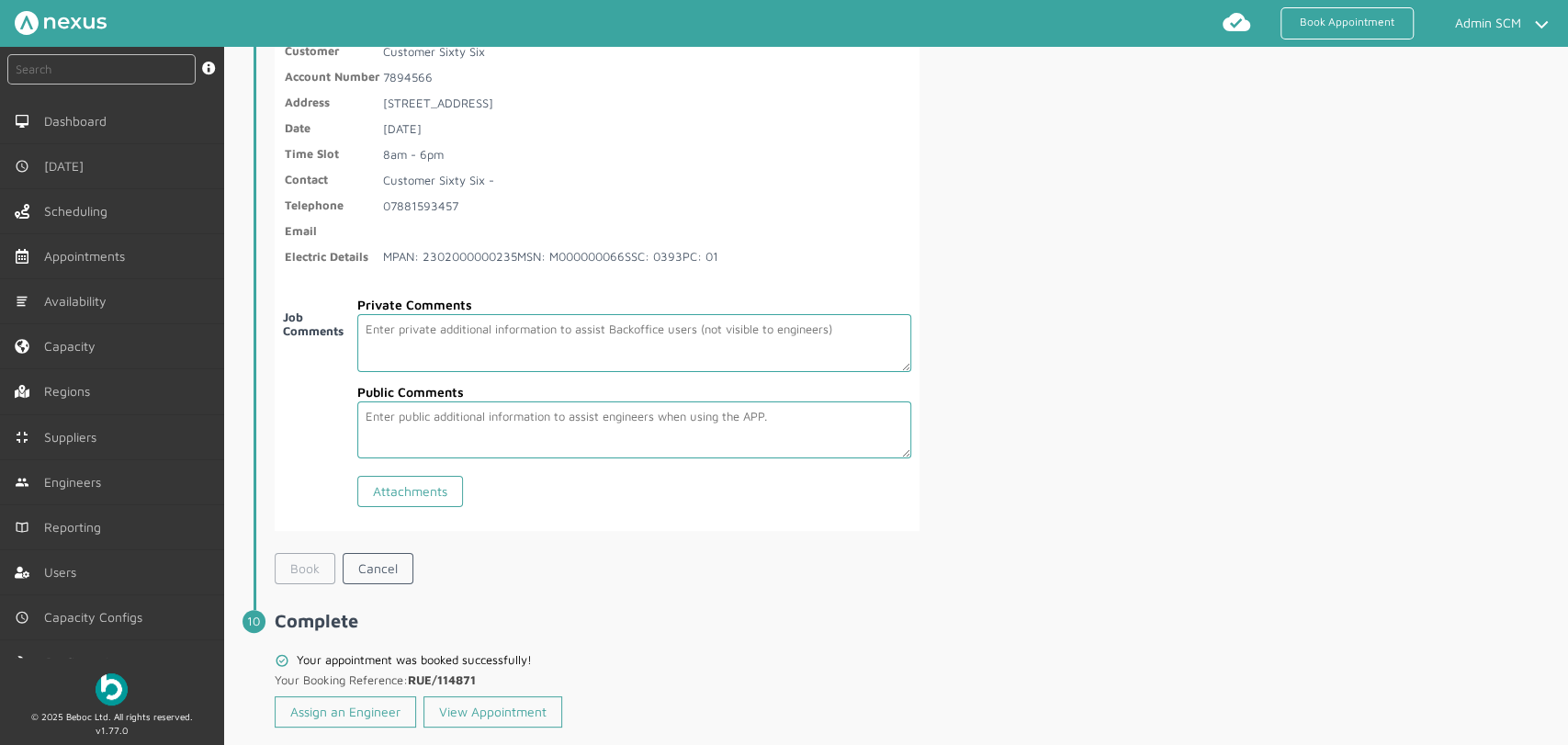
scroll to position [3328, 0]
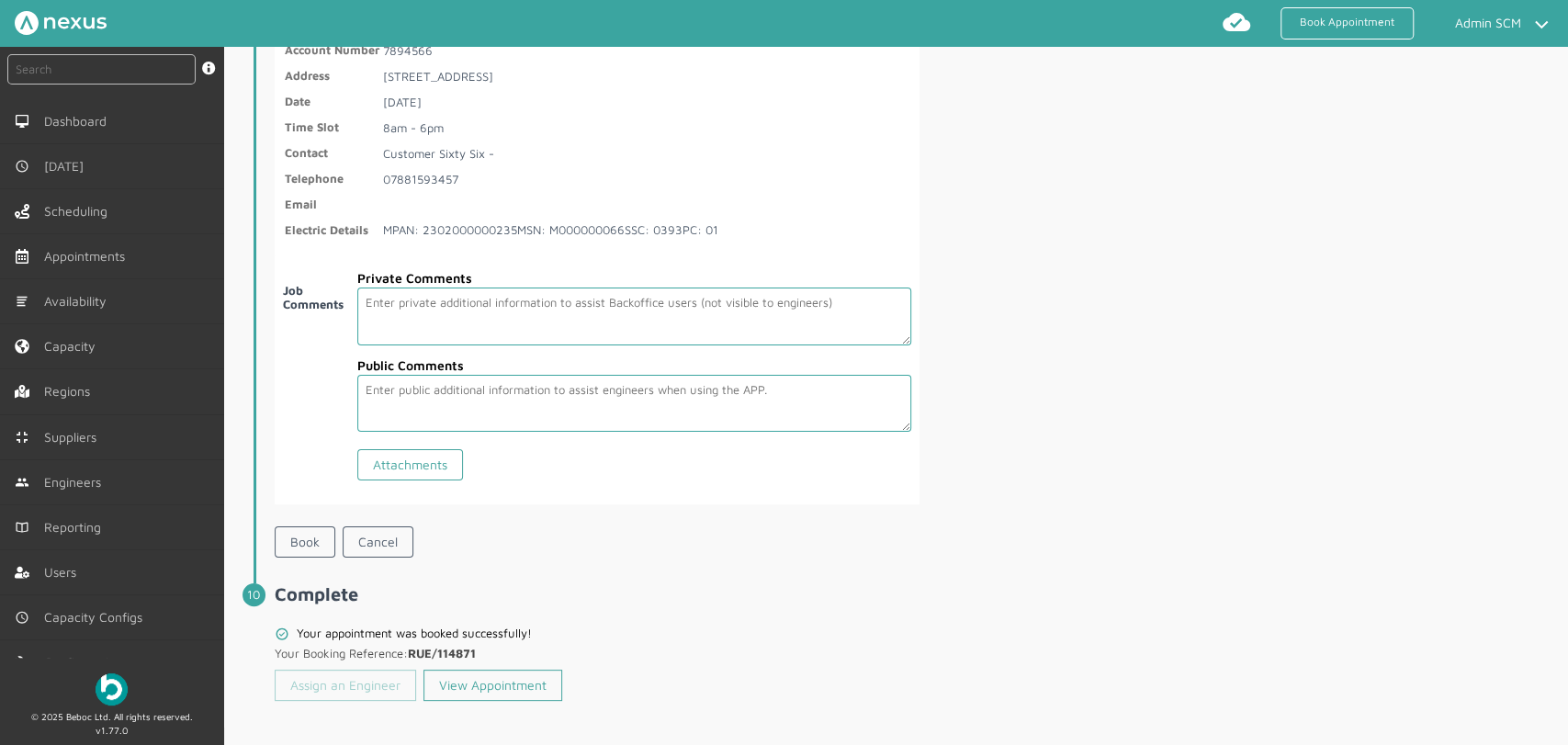
click at [346, 684] on link "Assign an Engineer" at bounding box center [346, 686] width 141 height 32
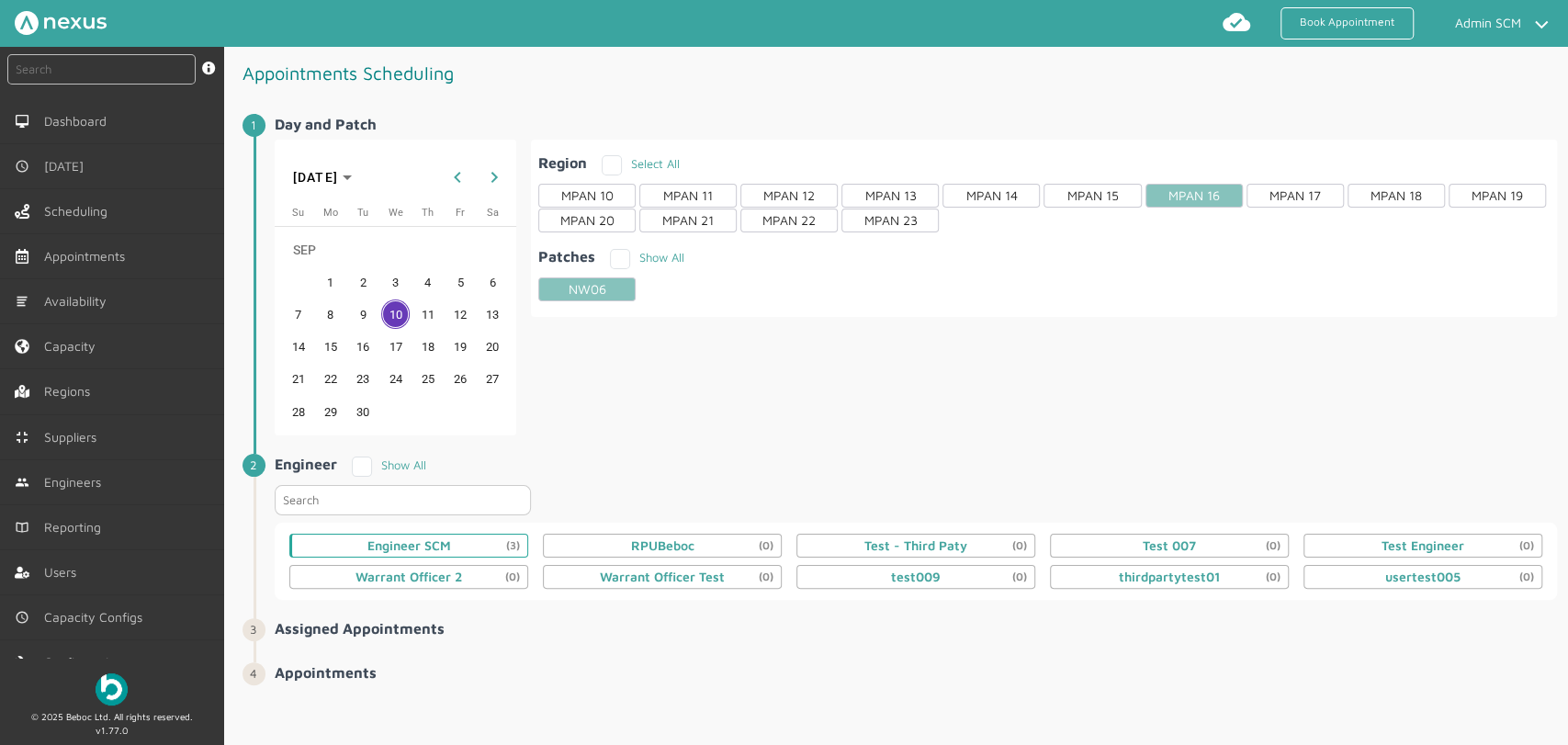
click at [437, 545] on div "Engineer SCM (3)" at bounding box center [409, 545] width 84 height 15
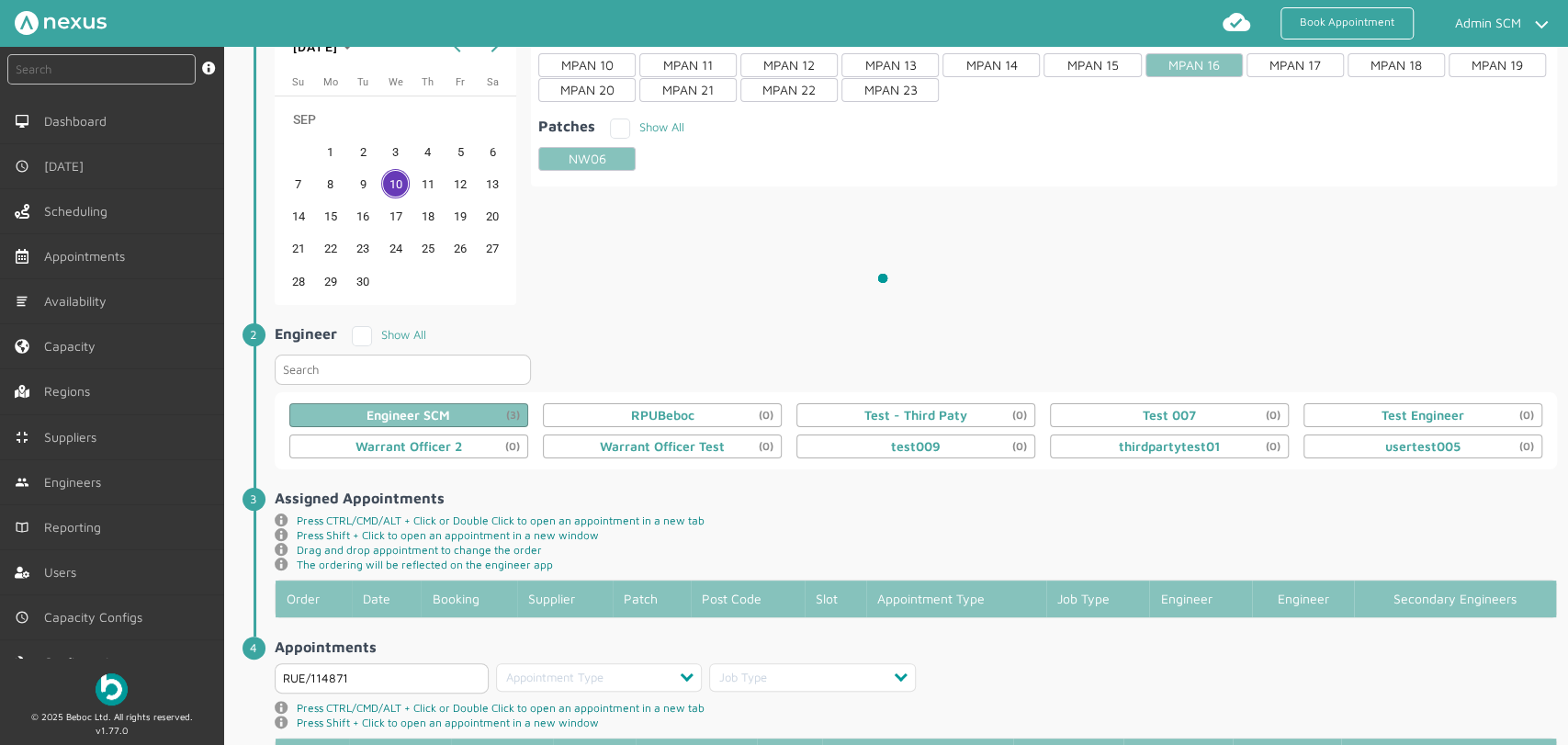
scroll to position [205, 0]
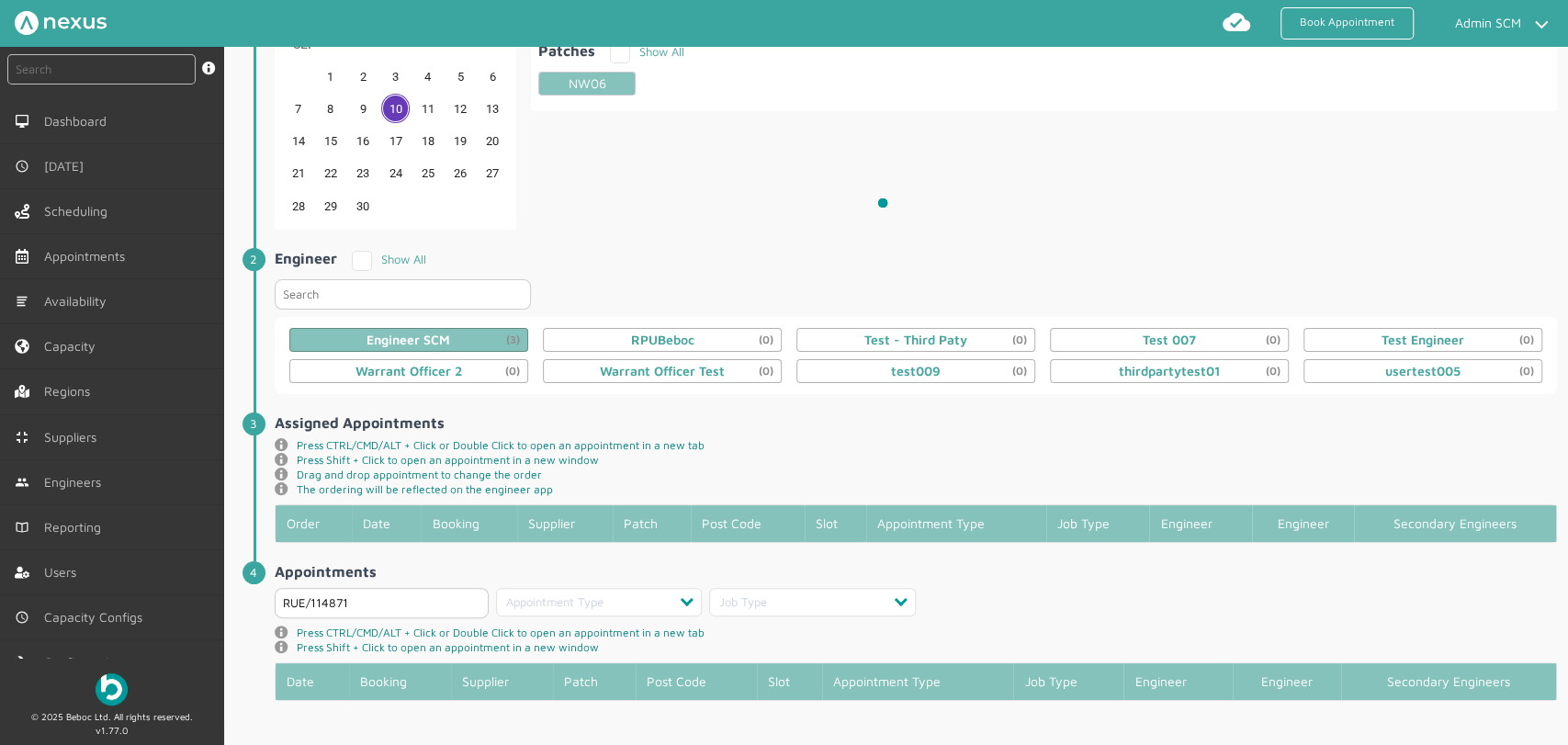
click at [582, 336] on div at bounding box center [893, 214] width 1338 height 745
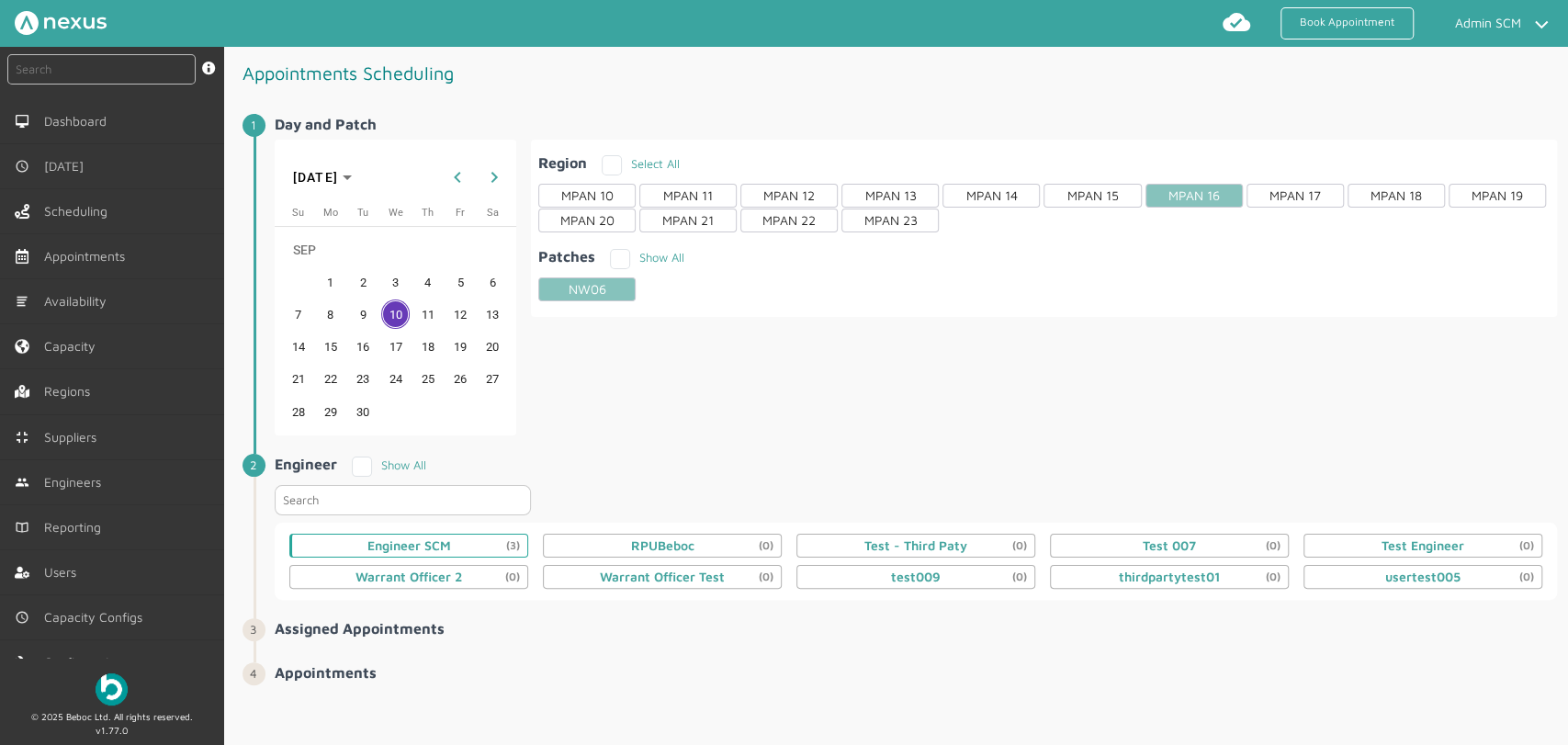
click at [491, 548] on div "Engineer SCM (3)" at bounding box center [408, 545] width 239 height 24
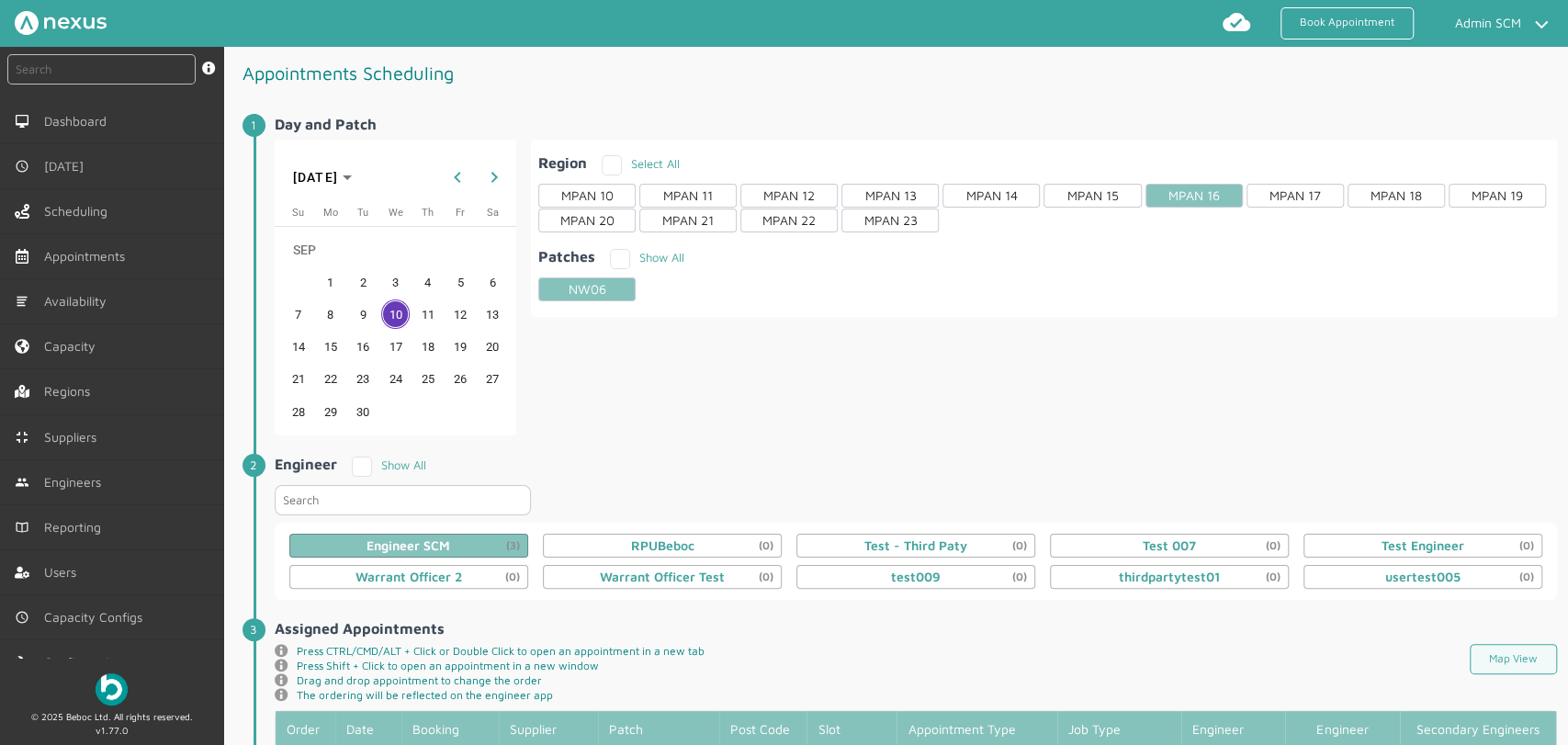
scroll to position [364, 0]
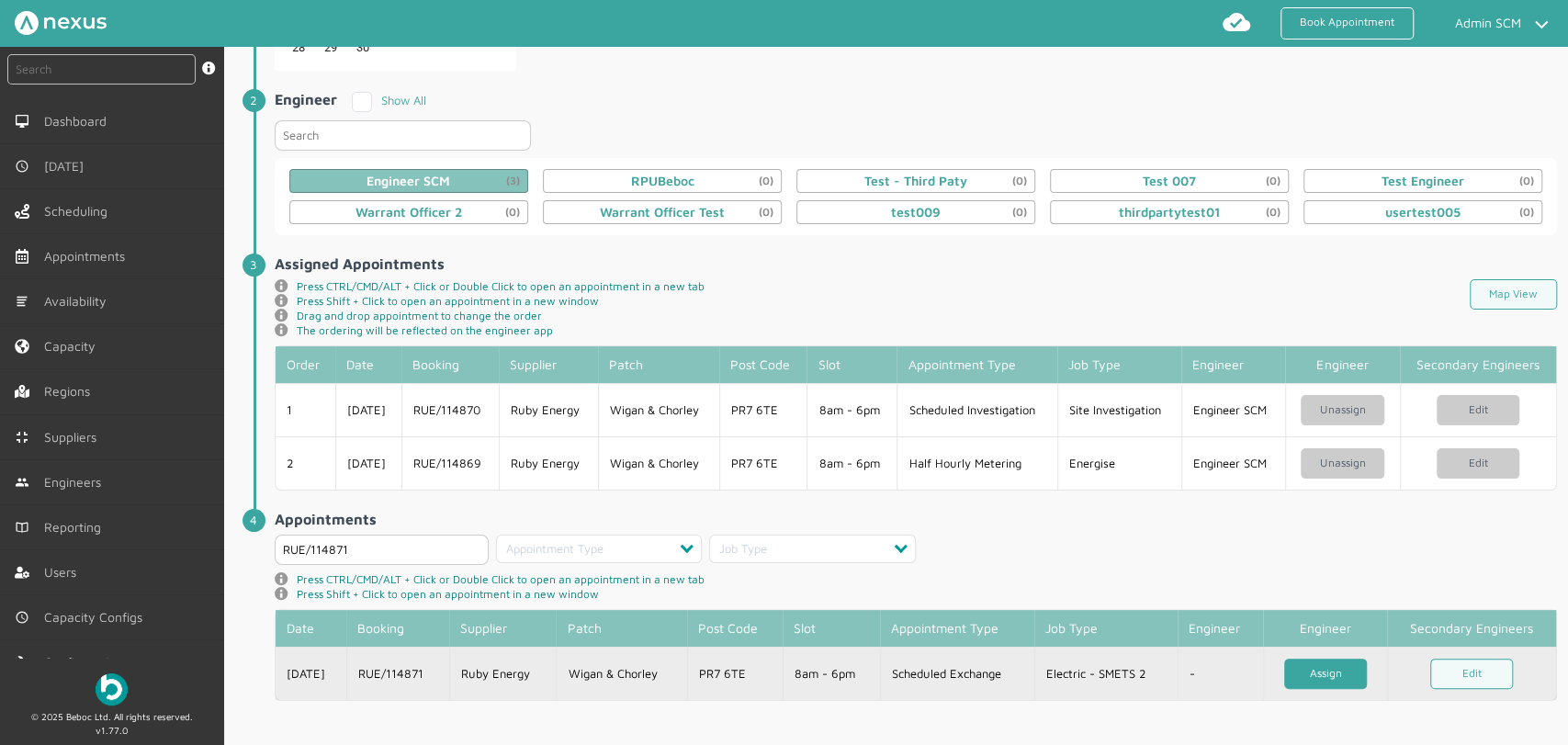
click at [1324, 667] on link "Assign" at bounding box center [1325, 673] width 83 height 31
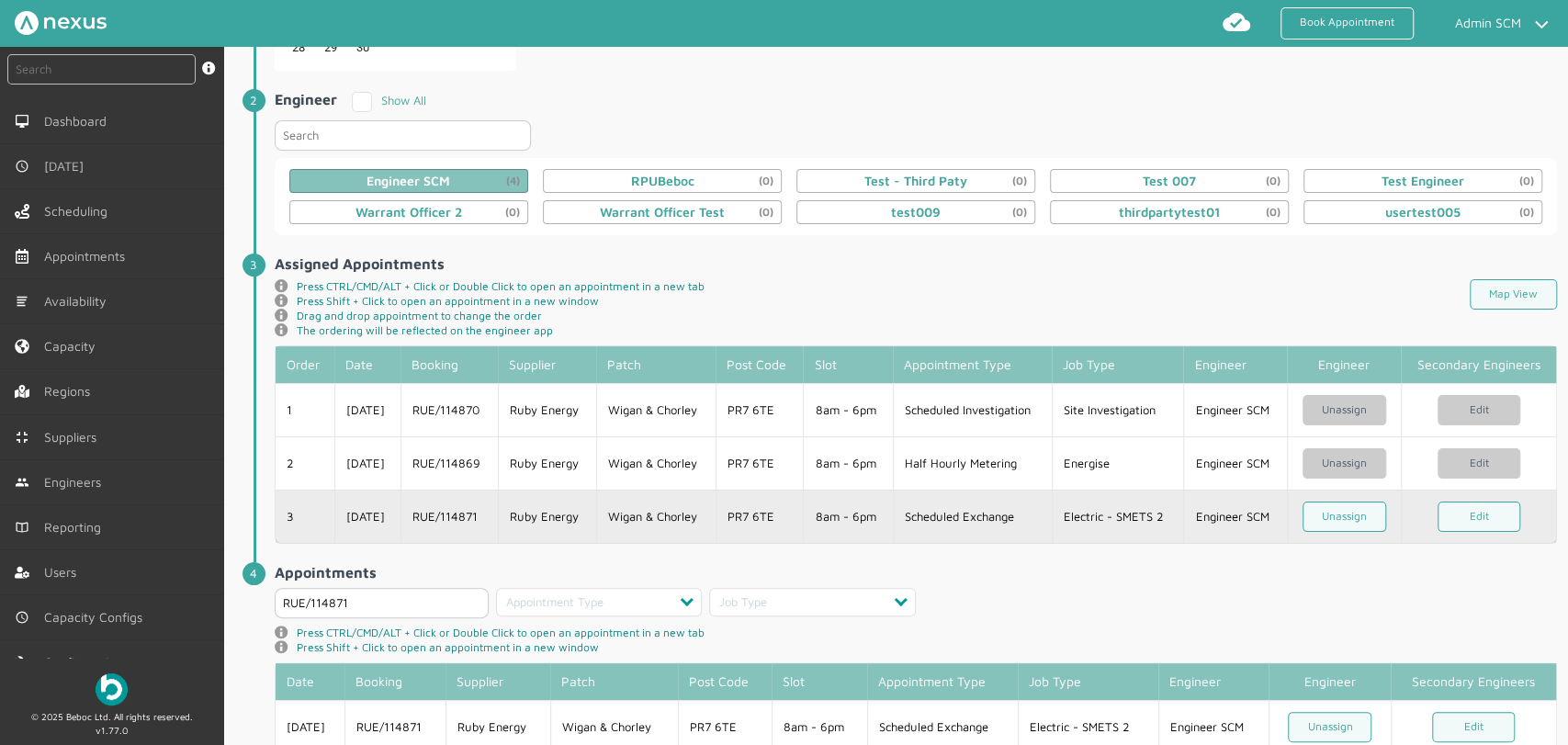
click at [628, 520] on td "Wigan & Chorley" at bounding box center [657, 516] width 121 height 53
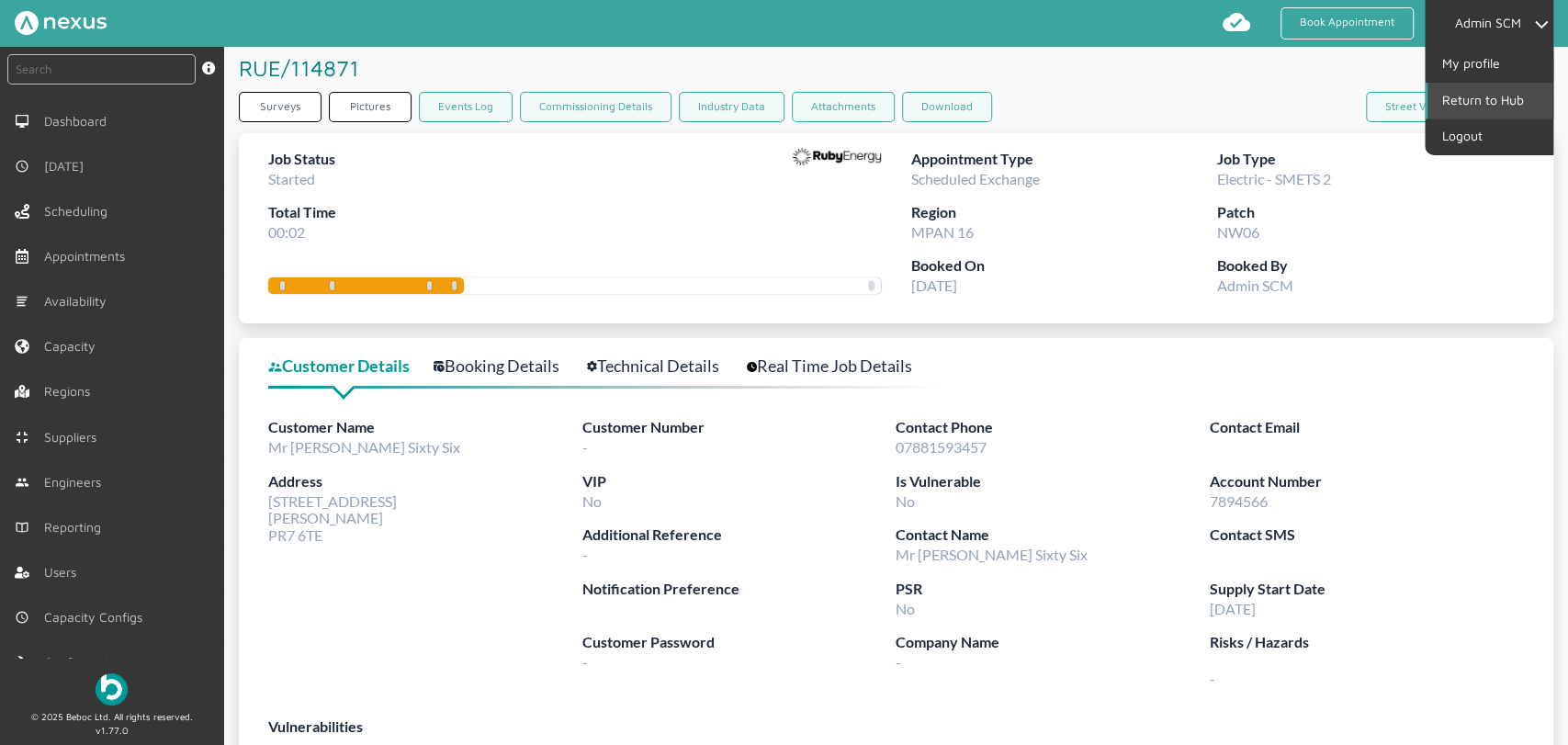
click at [1474, 100] on link "Return to Hub" at bounding box center [1490, 100] width 125 height 35
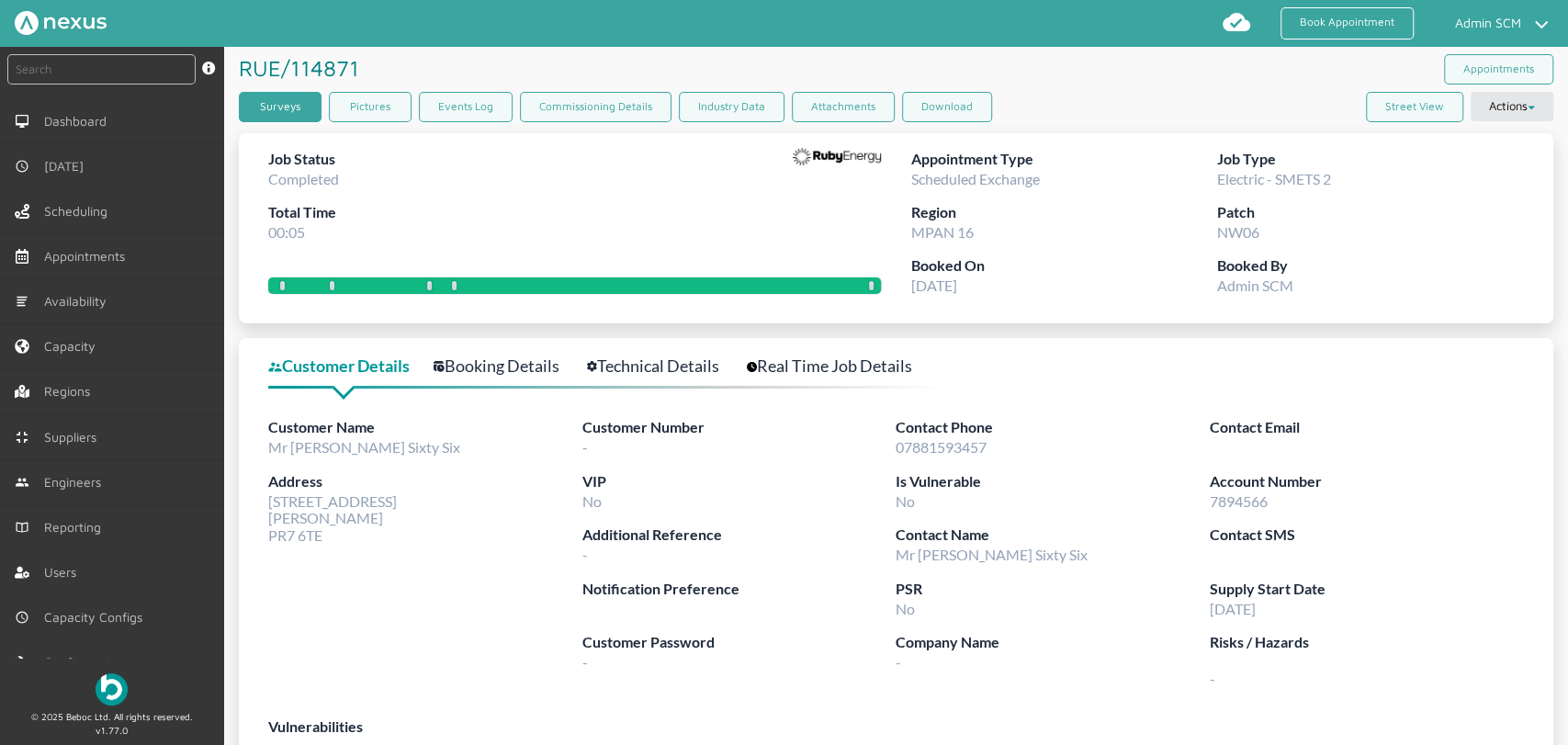
click at [309, 112] on link "Surveys" at bounding box center [280, 107] width 83 height 31
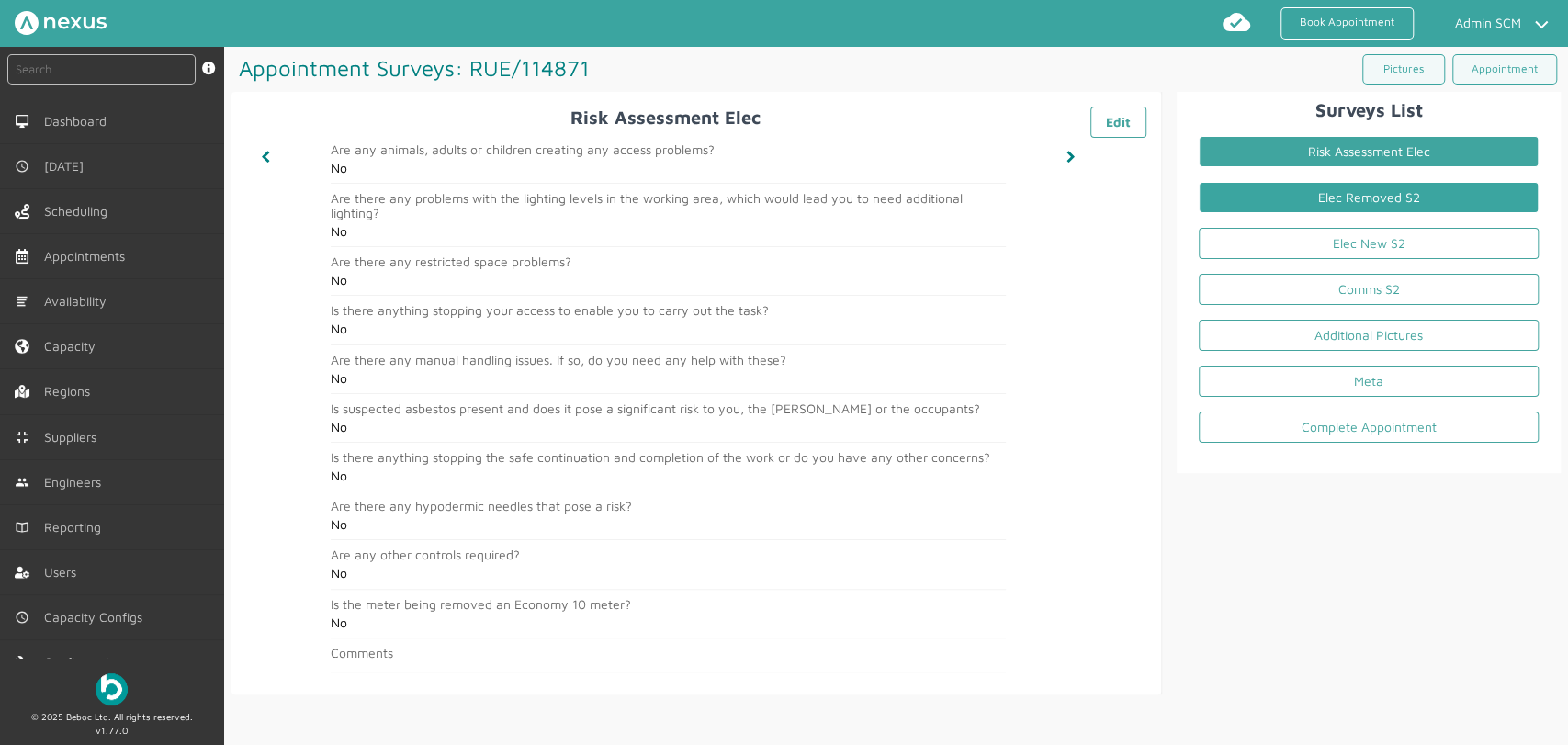
click at [1301, 195] on link "Elec Removed S2" at bounding box center [1369, 198] width 340 height 32
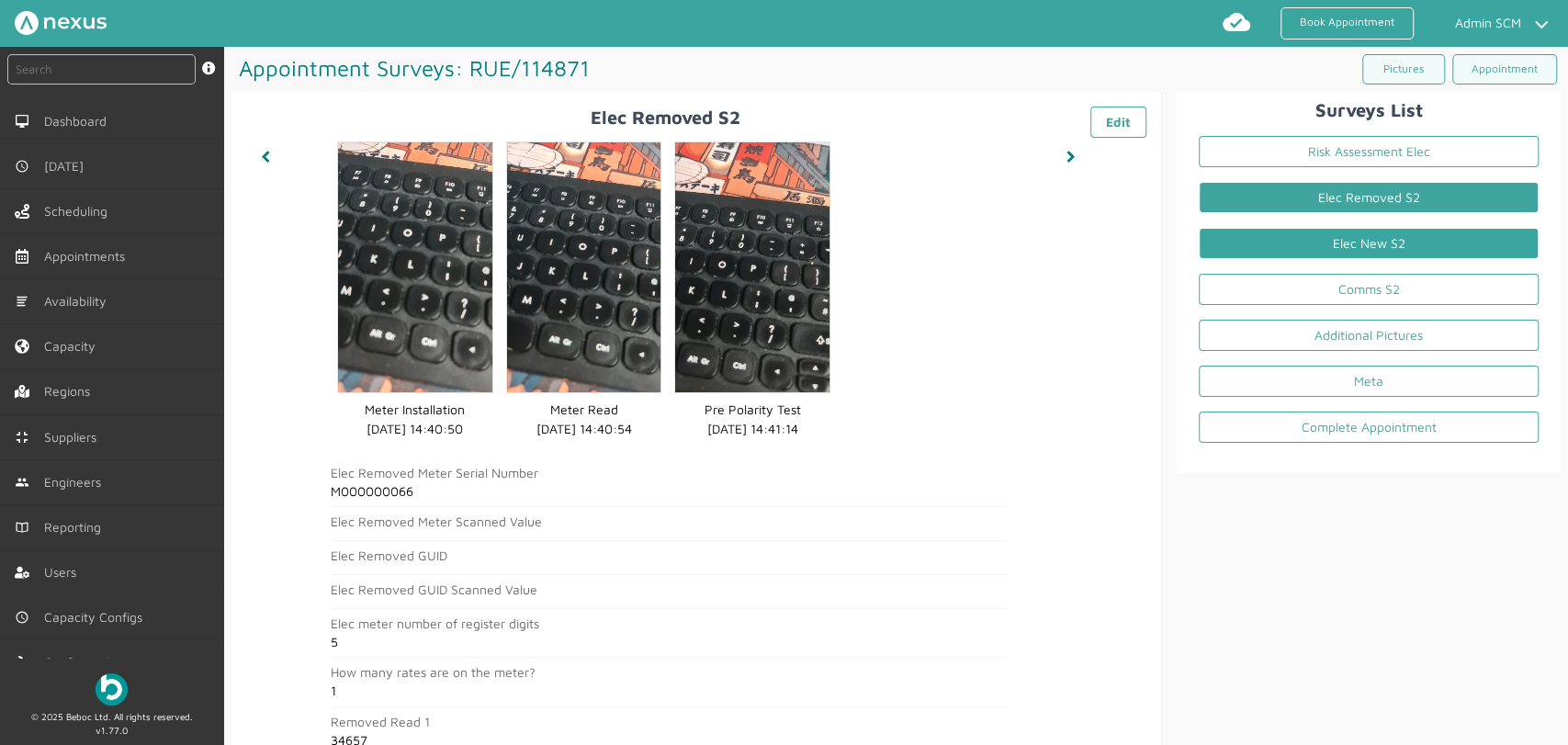
click at [1320, 231] on link "Elec New S2" at bounding box center [1369, 243] width 340 height 32
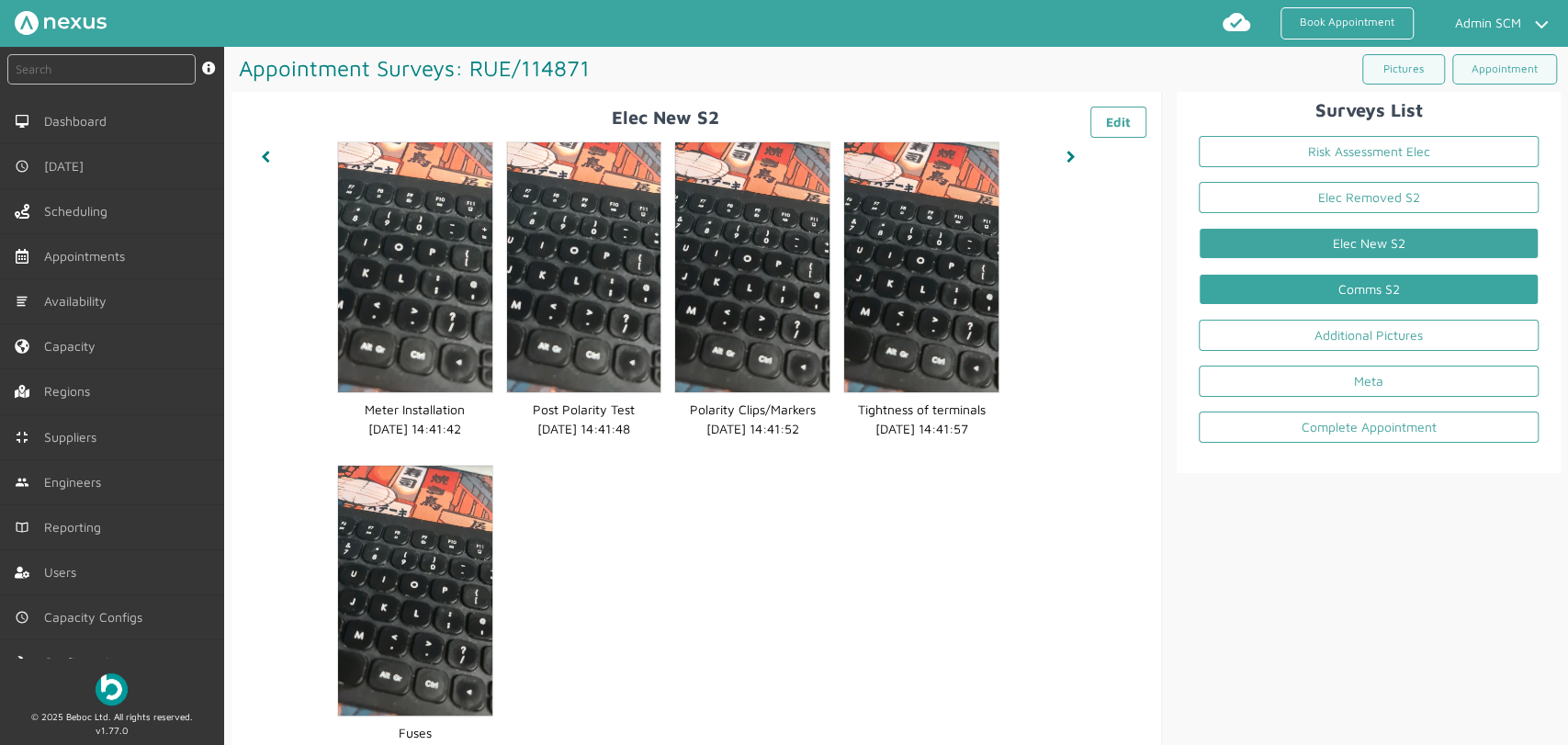
click at [1316, 291] on link "Comms S2" at bounding box center [1369, 290] width 340 height 32
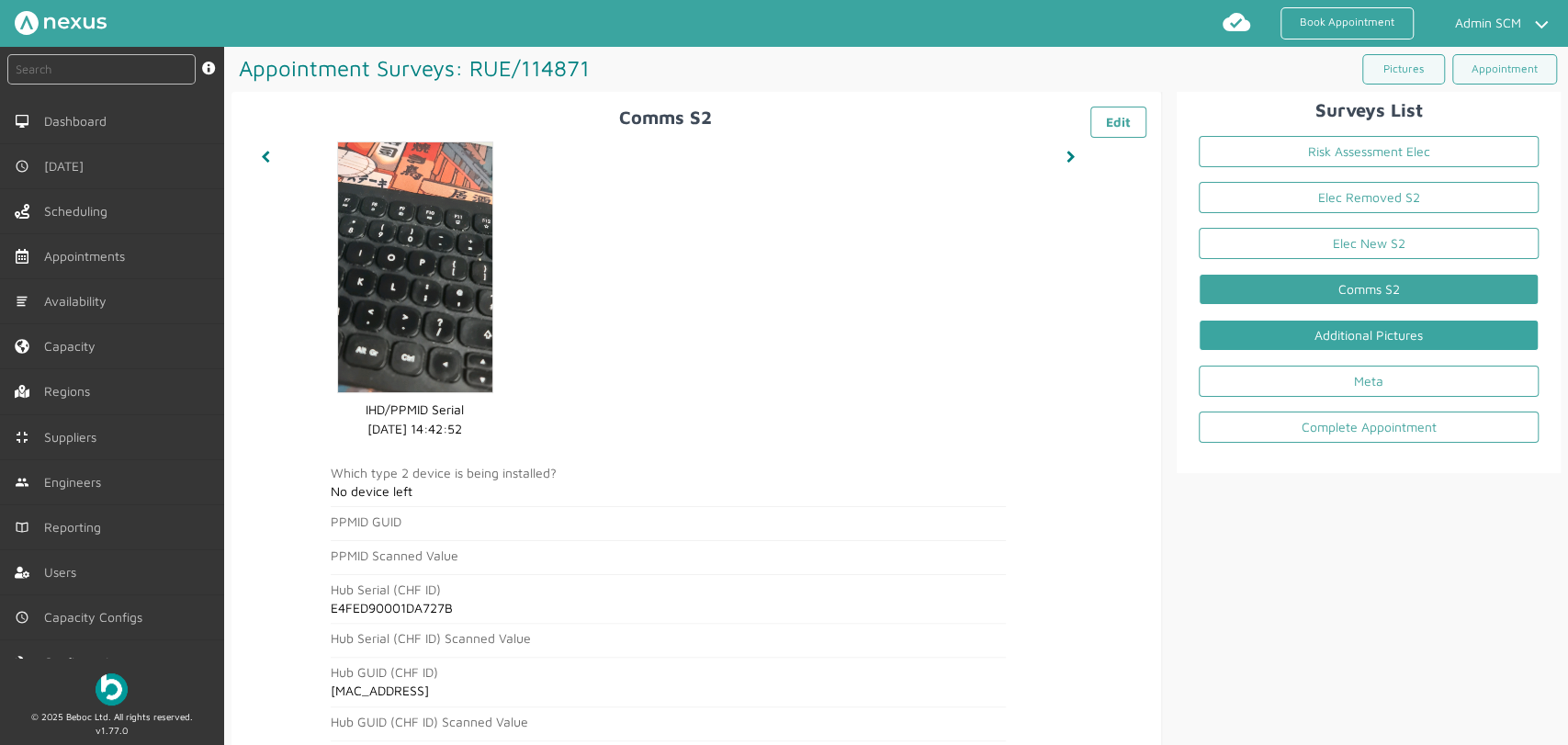
click at [1281, 342] on link "Additional Pictures" at bounding box center [1369, 335] width 340 height 32
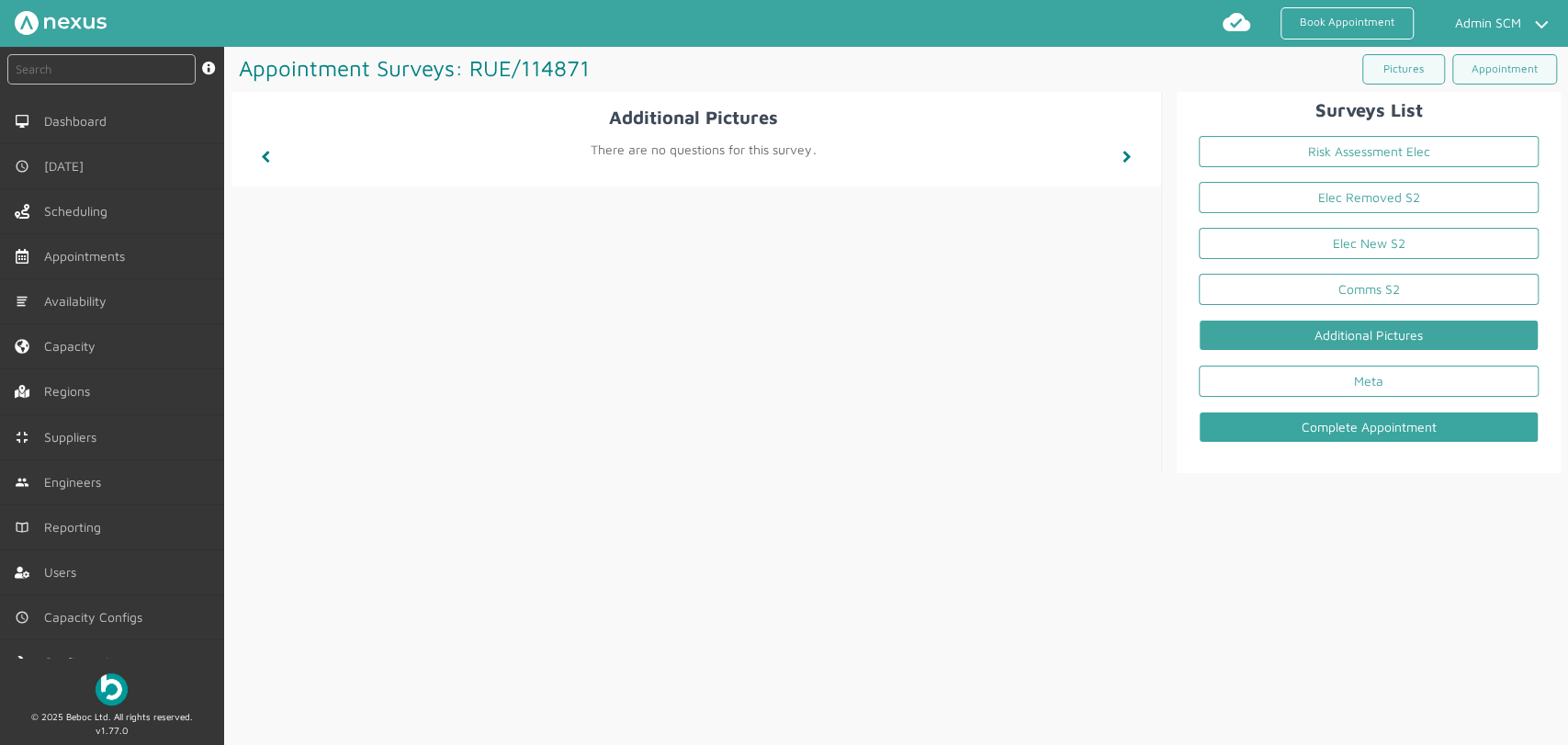
click at [1310, 418] on link "Complete Appointment" at bounding box center [1369, 427] width 340 height 32
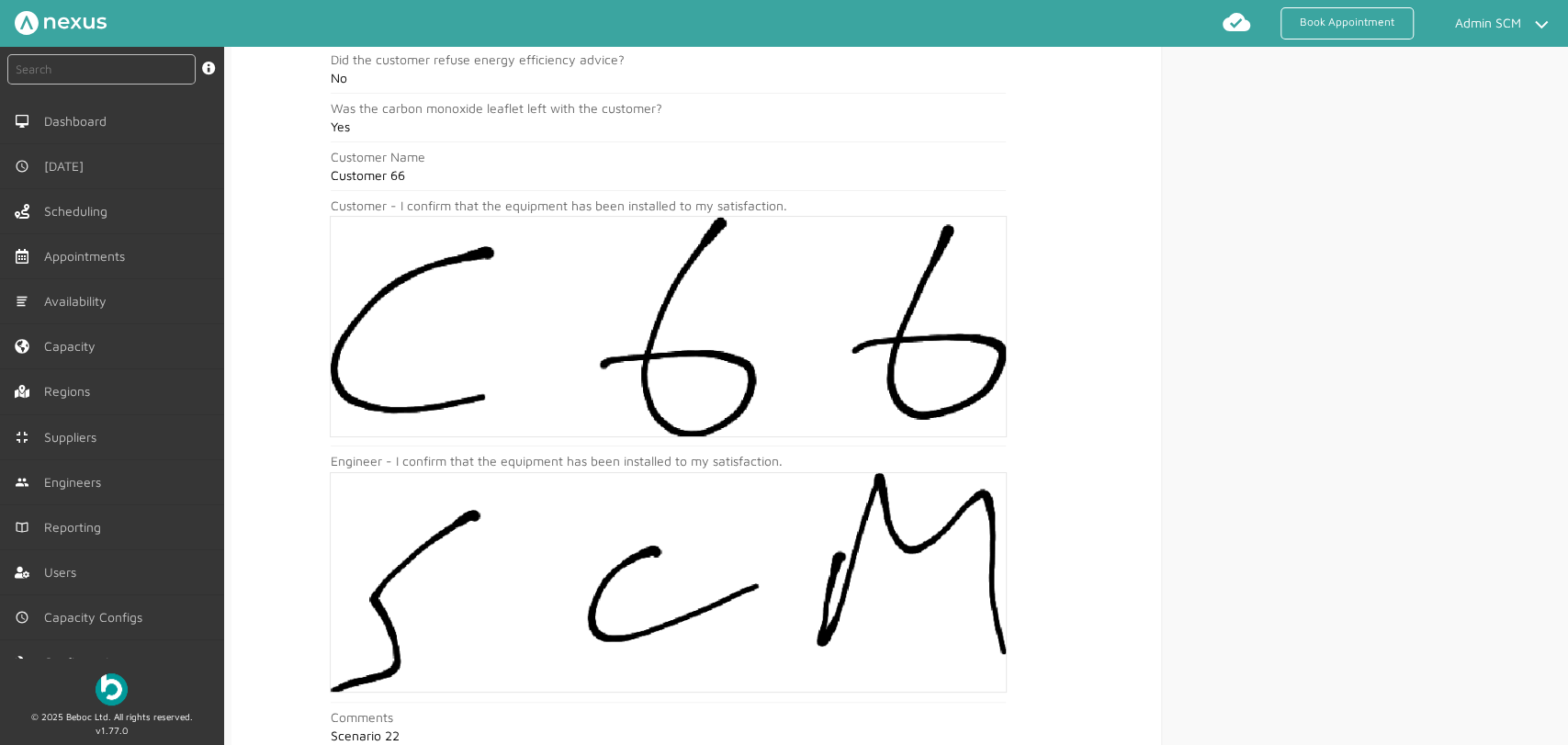
scroll to position [667, 0]
